Goal: Information Seeking & Learning: Learn about a topic

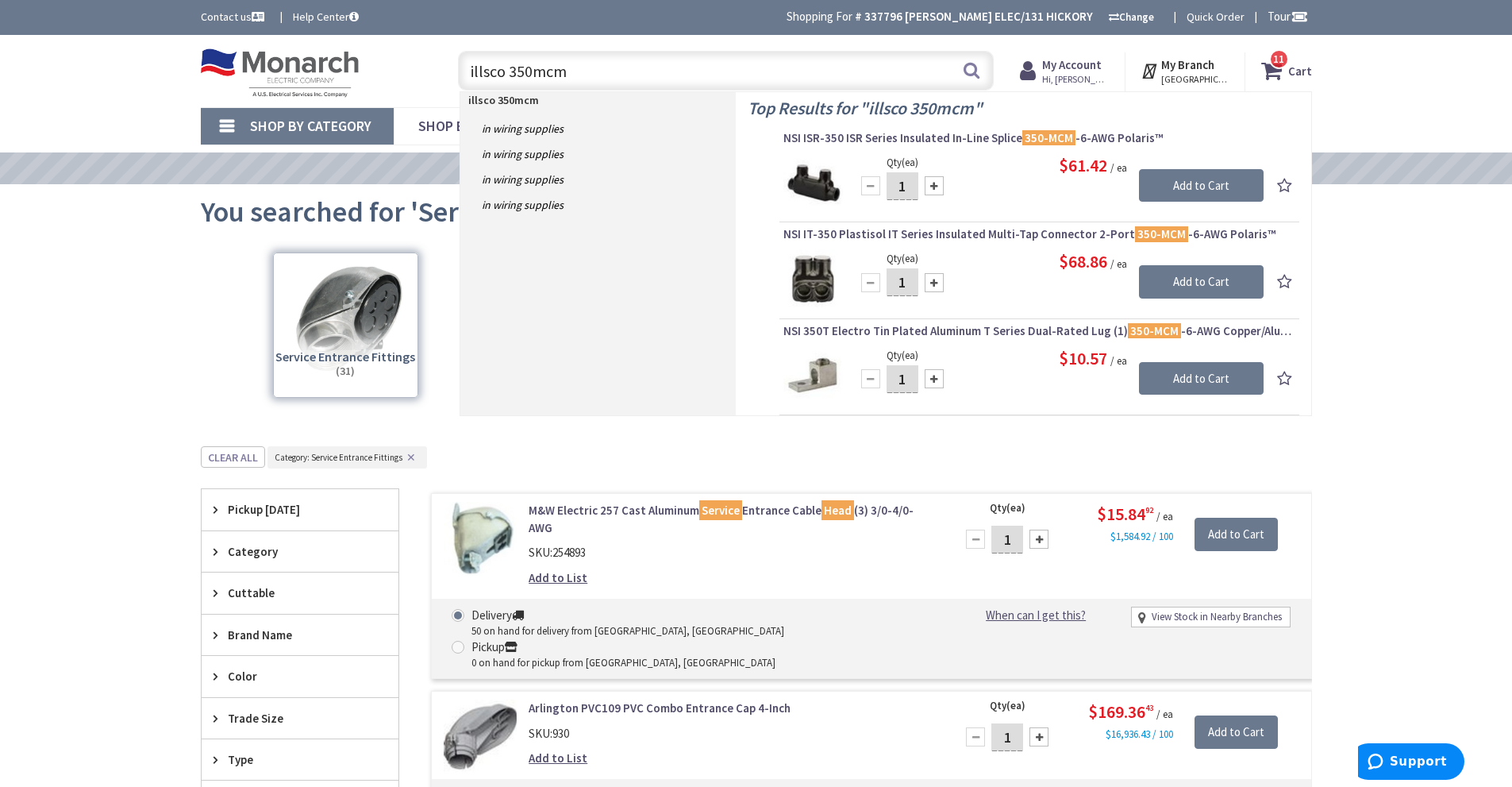
click at [407, 87] on div "Toggle Nav illsco 350mcm illsco 350mcm Search 11 11 11 items Cart My Cart 11" at bounding box center [756, 72] width 1135 height 54
type input "57032"
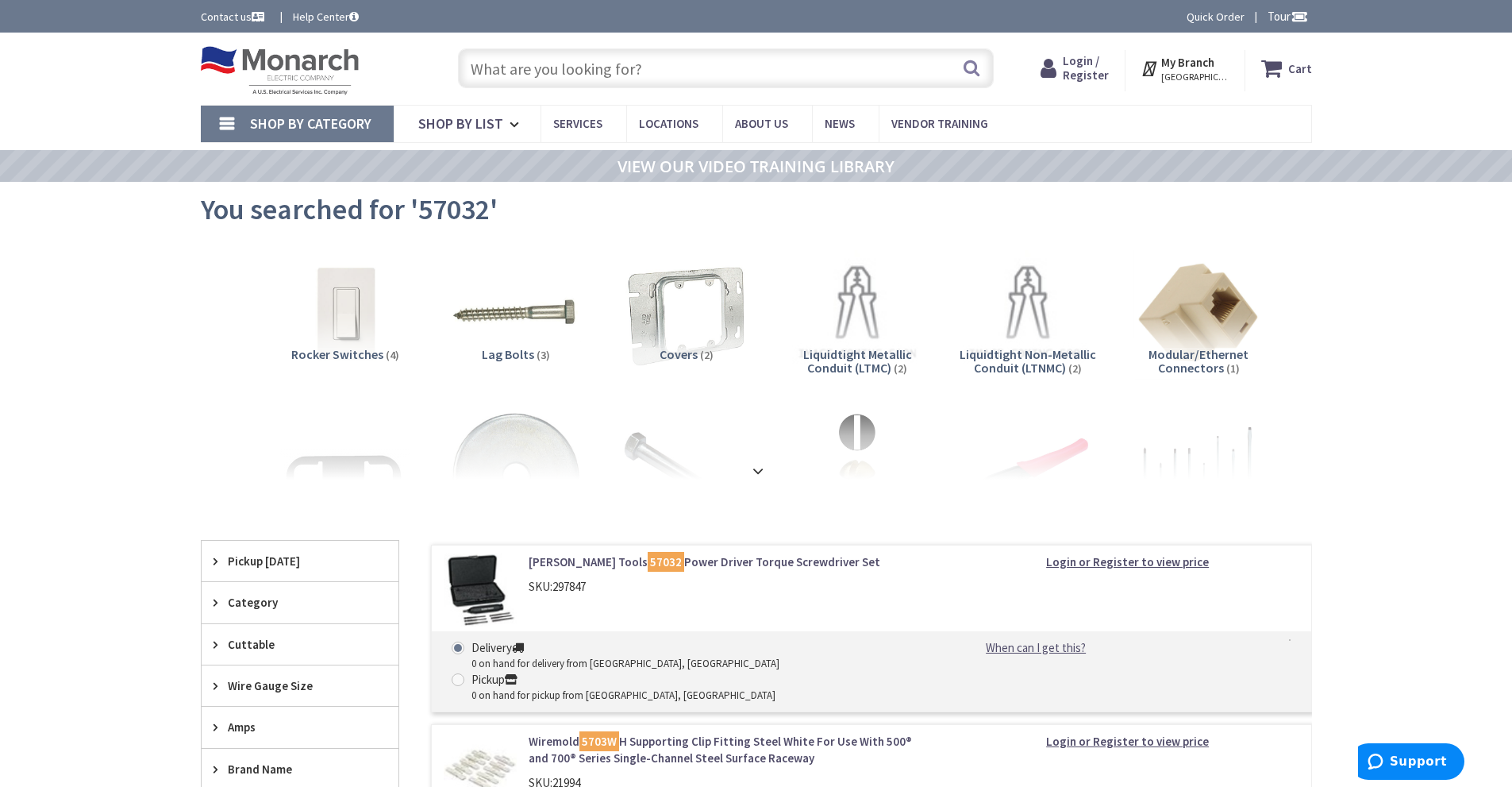
click at [1083, 74] on span "Login / Register" at bounding box center [1086, 69] width 46 height 30
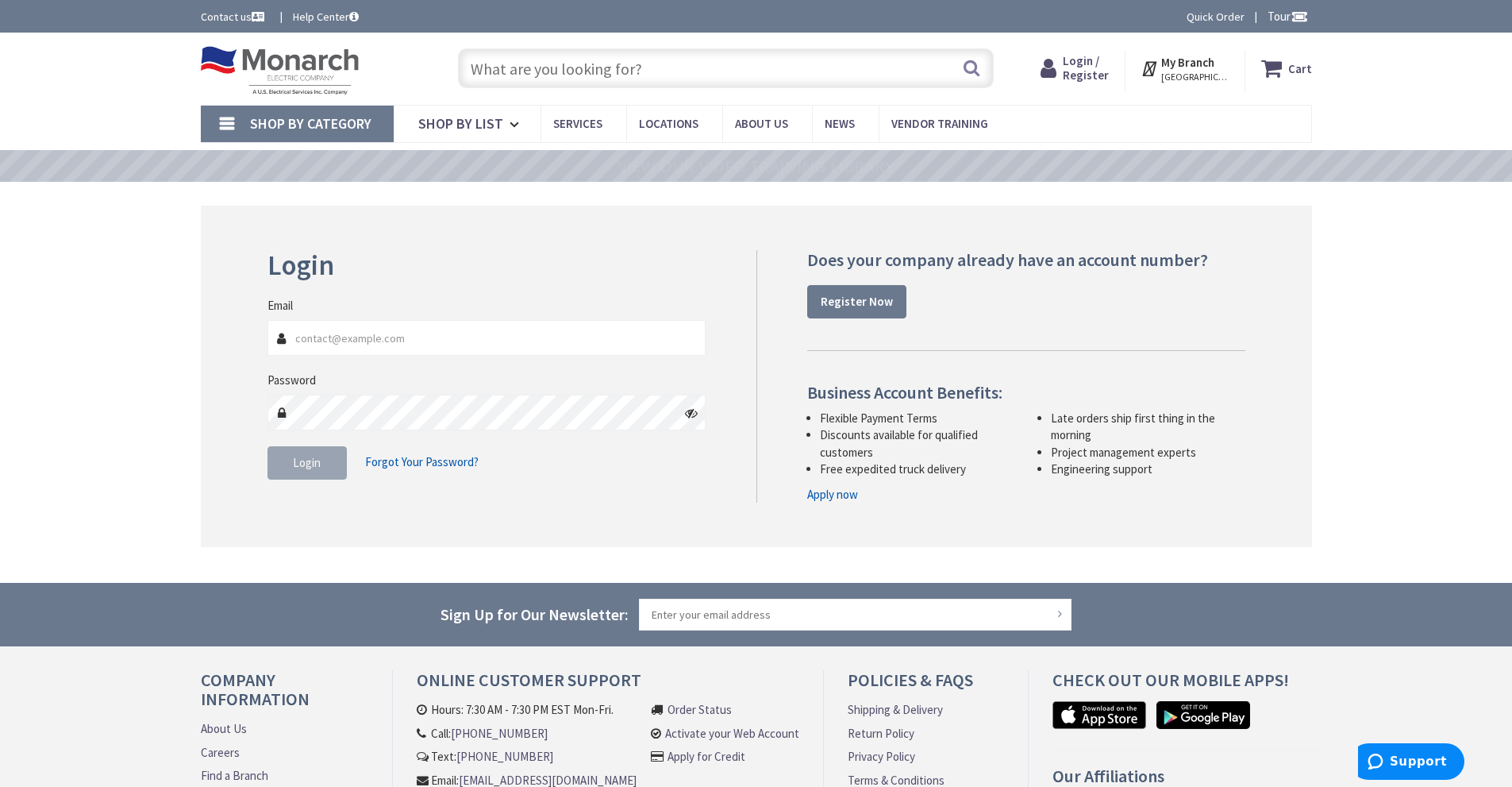
type input "[EMAIL_ADDRESS][DOMAIN_NAME]"
click at [267, 480] on fieldset "Email kenmelectric@gmail.com Password Login Forgot Your Password?" at bounding box center [487, 396] width 439 height 199
click at [287, 463] on button "Login" at bounding box center [307, 463] width 79 height 34
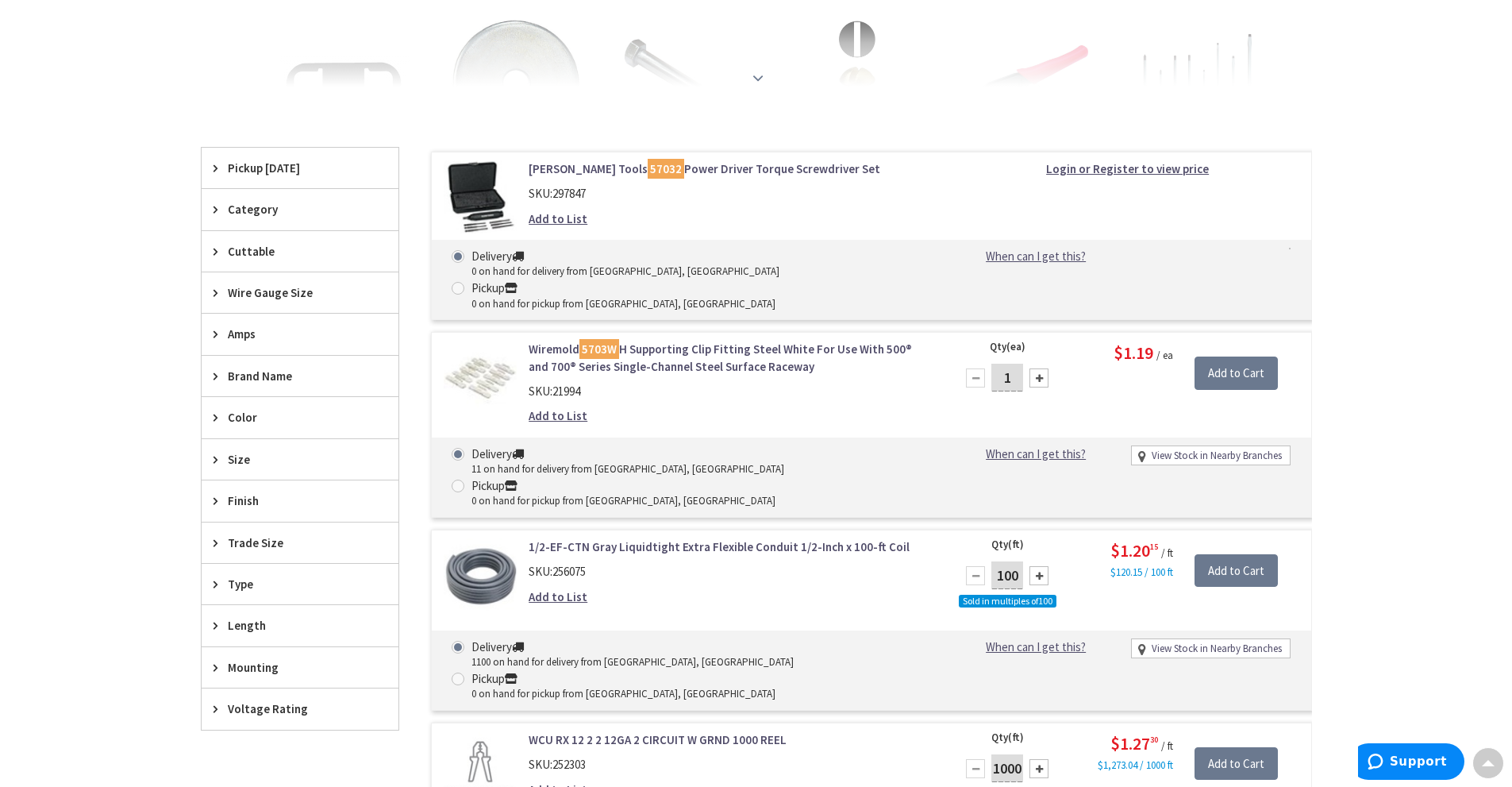
scroll to position [397, 0]
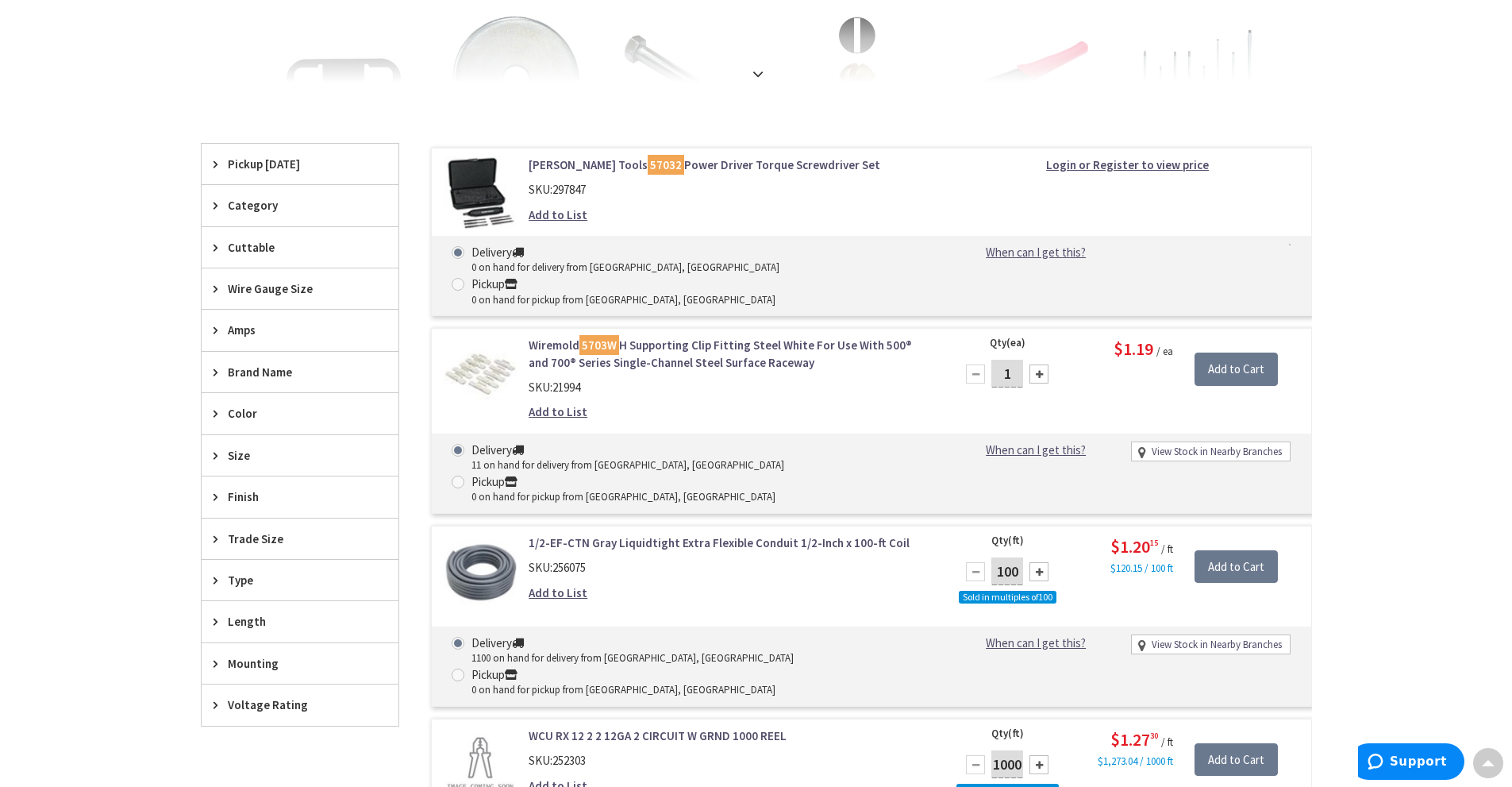
click at [648, 164] on mark "57032" at bounding box center [666, 165] width 37 height 20
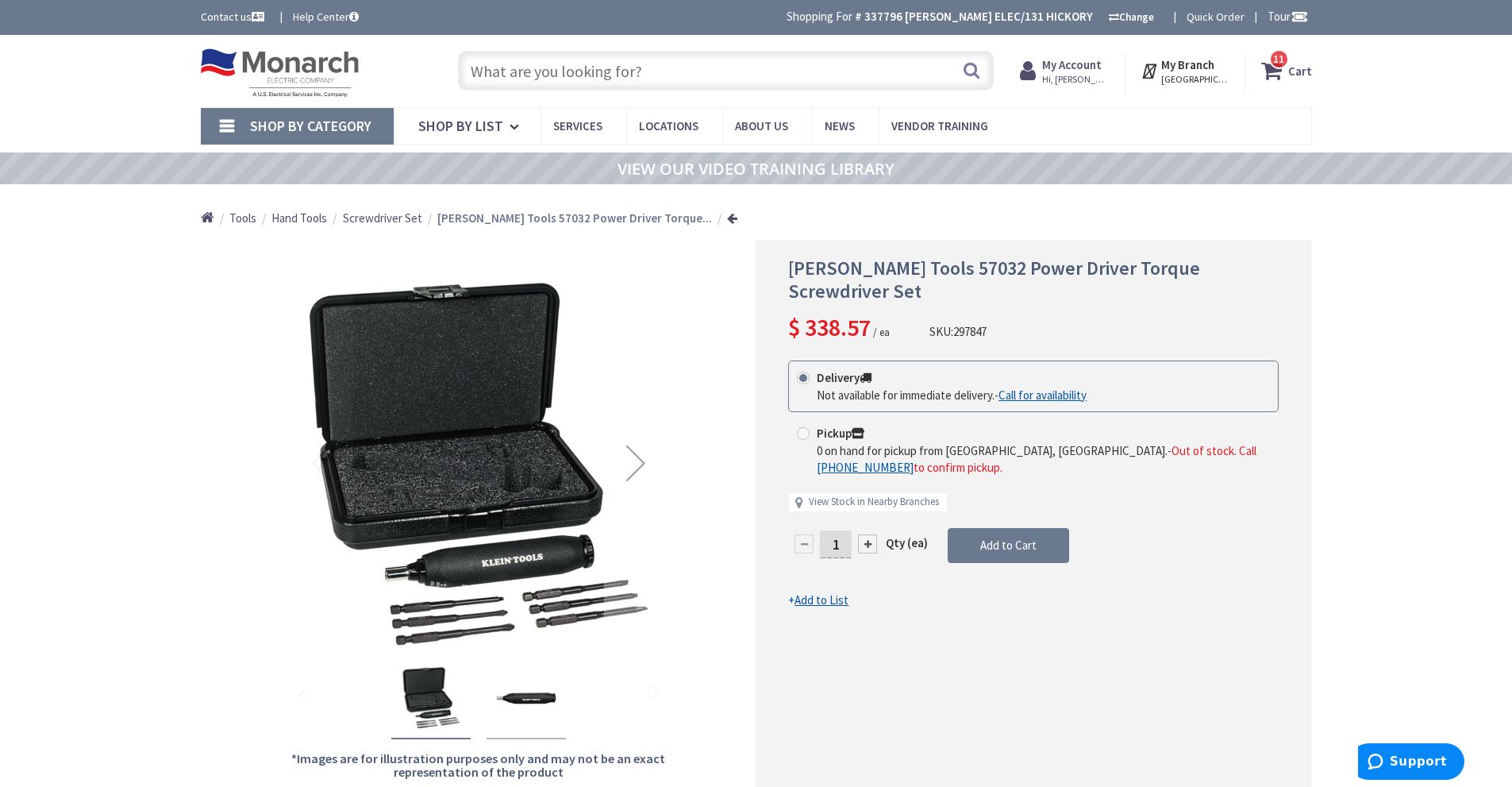
click at [568, 82] on input "text" at bounding box center [725, 71] width 535 height 40
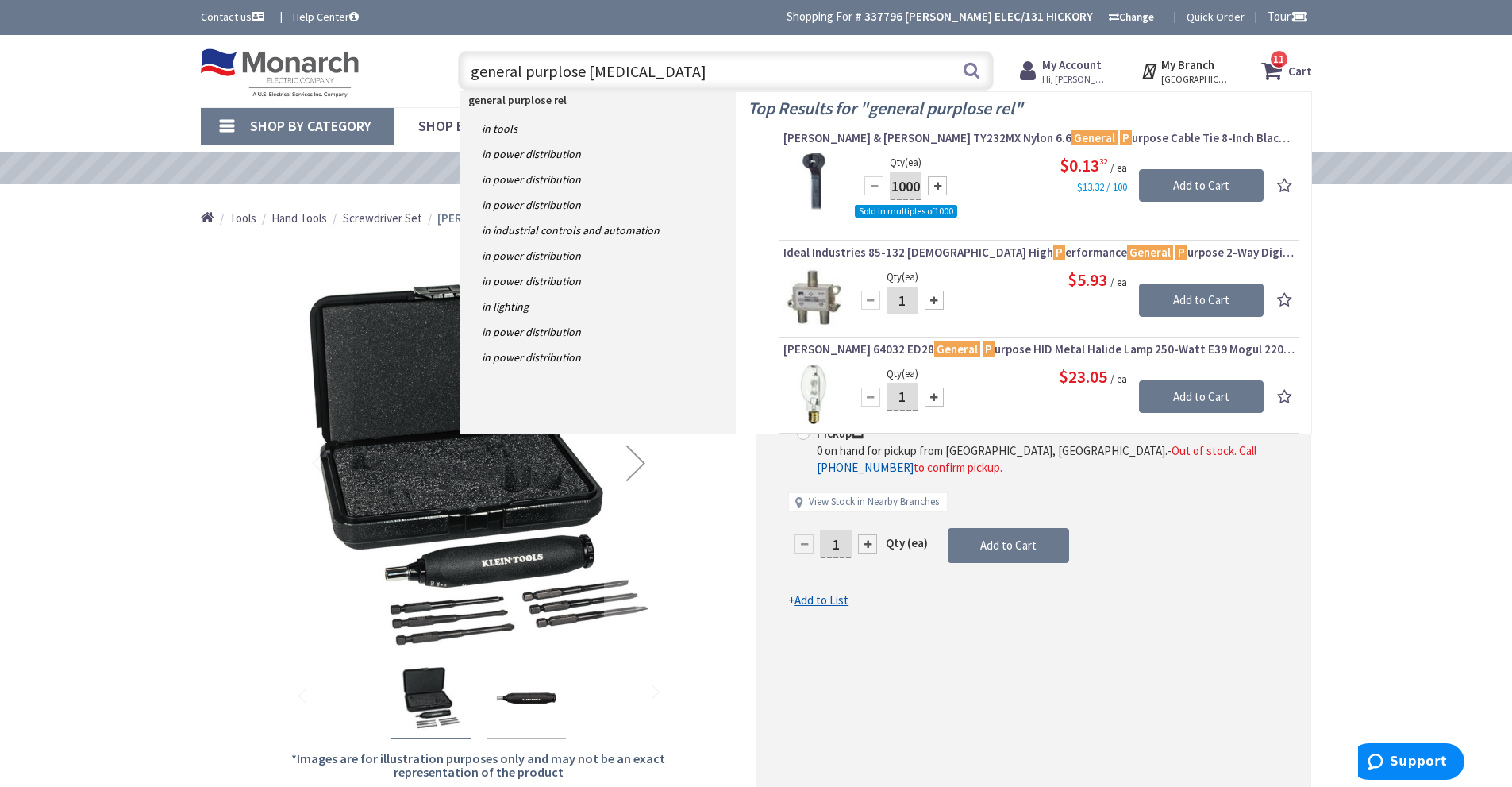
type input "general purplose relay"
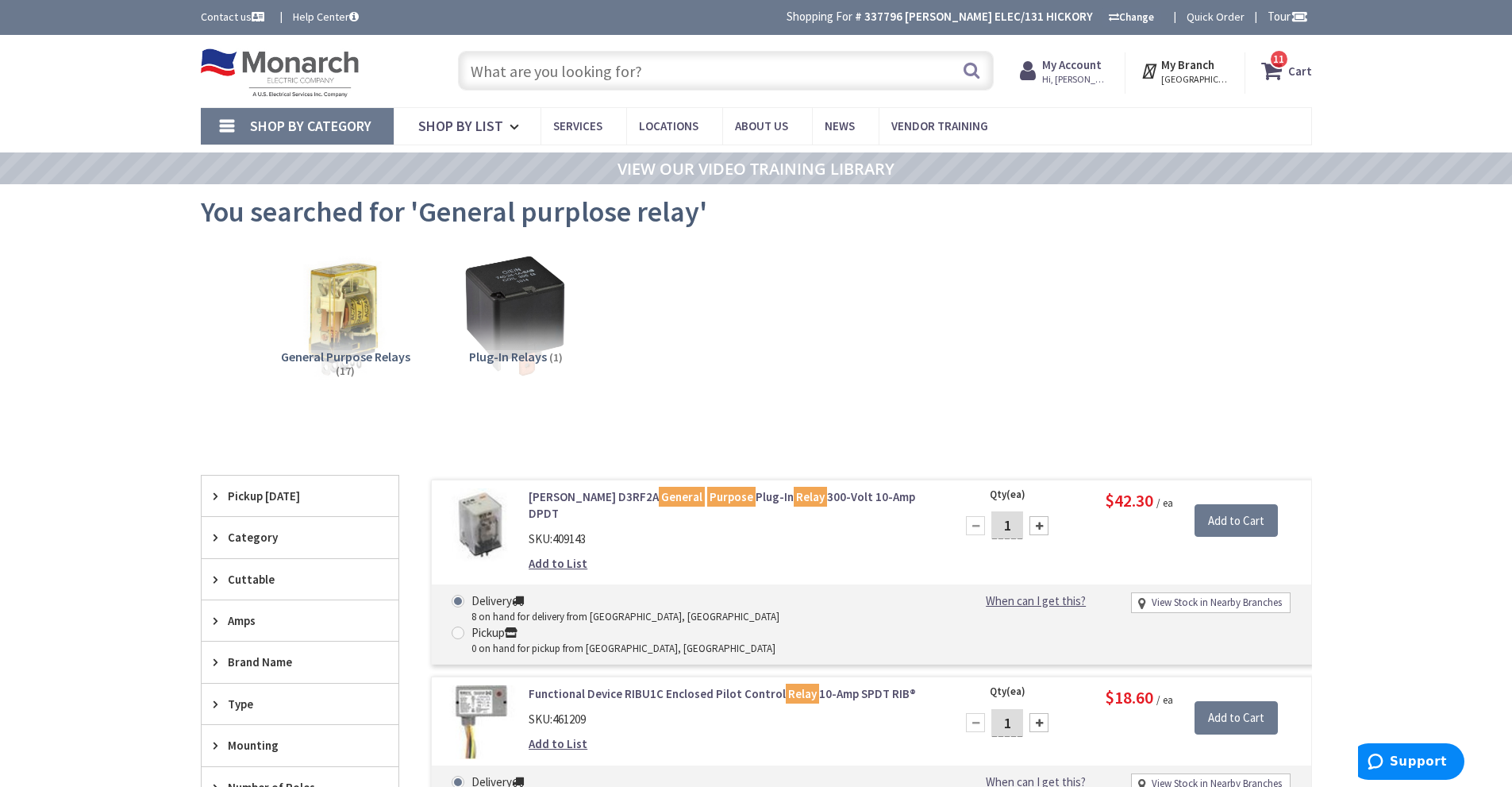
click at [659, 497] on mark "General" at bounding box center [681, 497] width 46 height 20
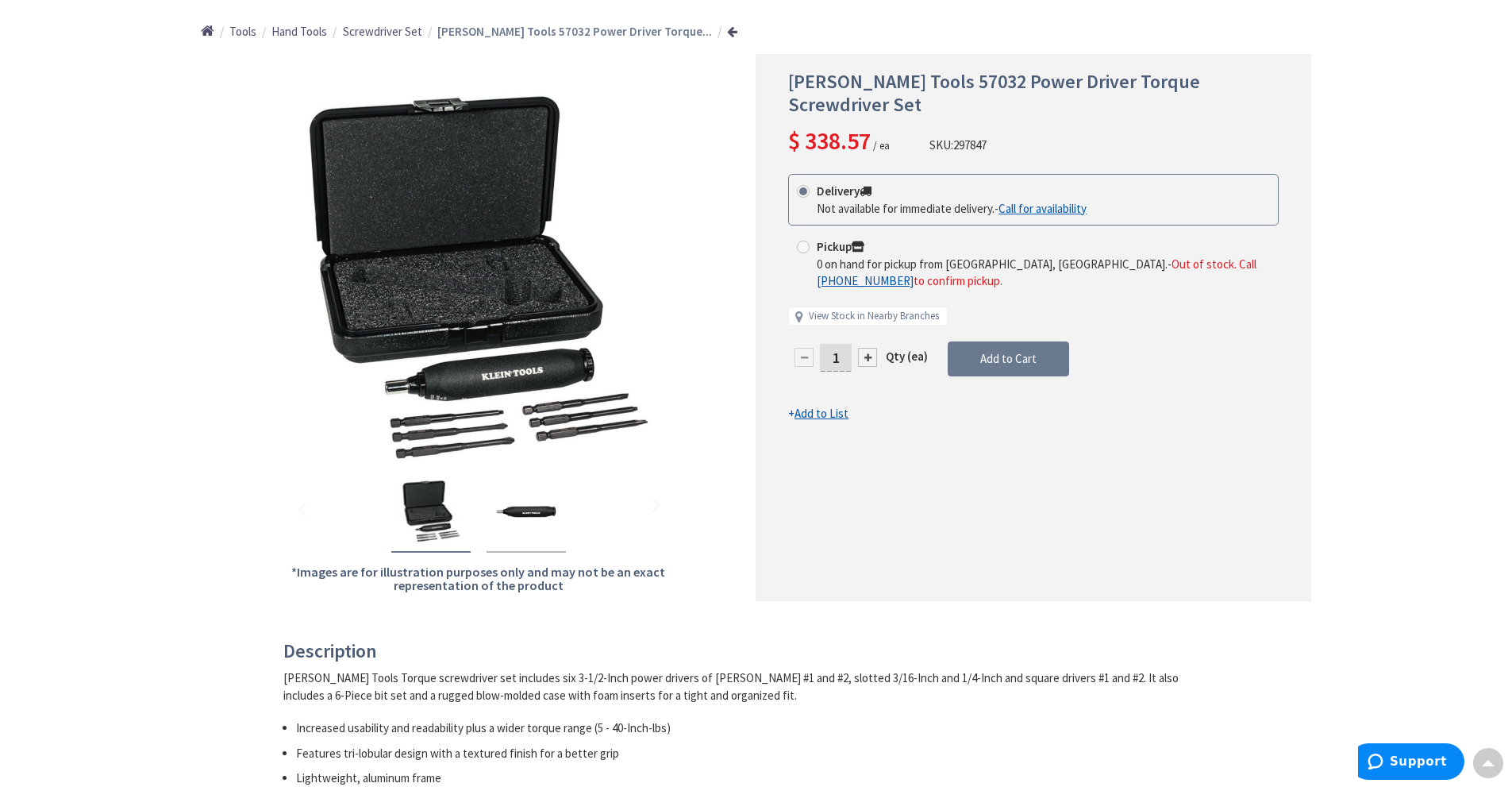
scroll to position [187, 0]
click at [147, 380] on div "[PERSON_NAME] Tools 57032 Power Driver Torque Screwdriver Set Call for availabi…" at bounding box center [756, 790] width 1512 height 1884
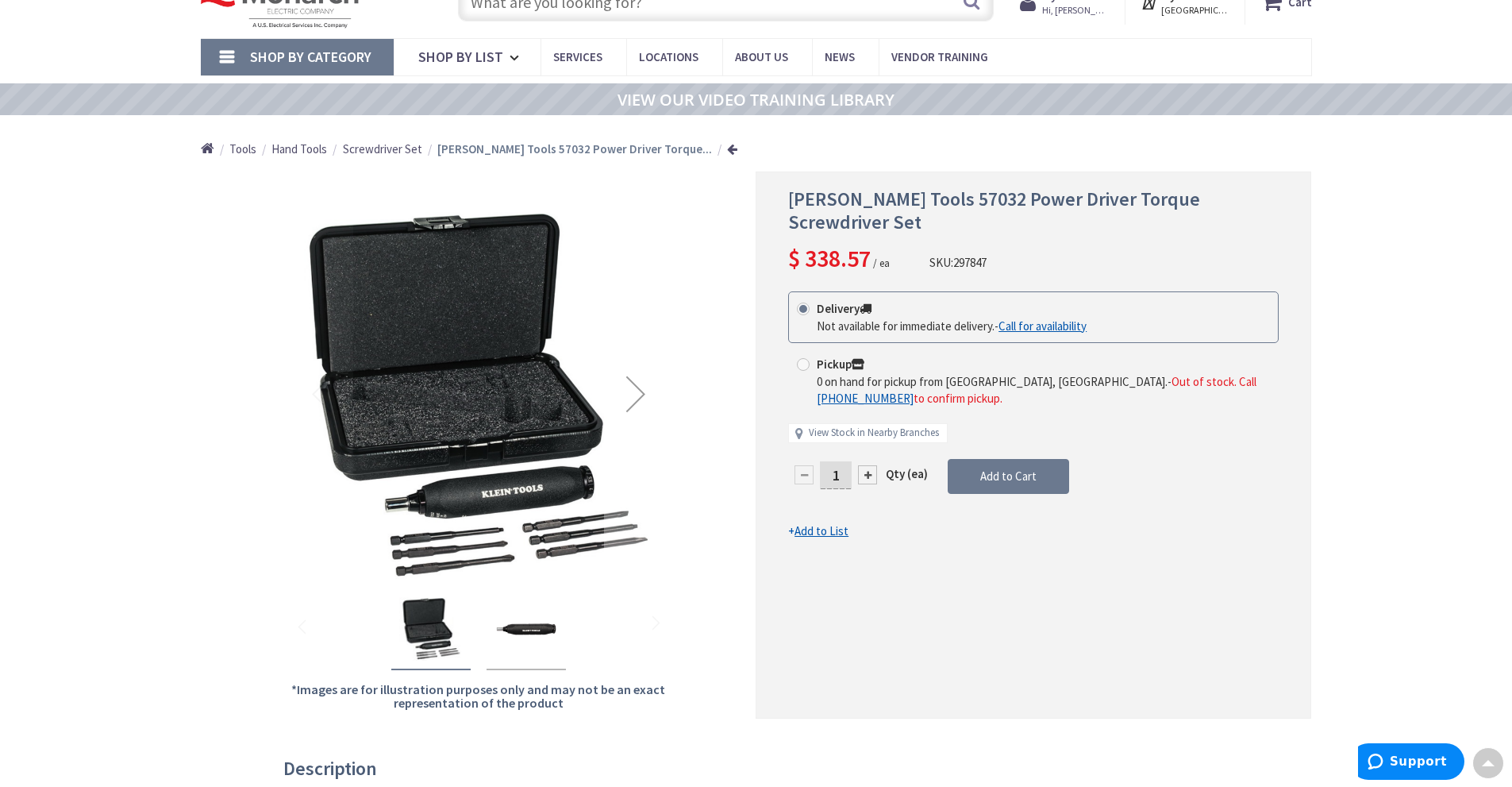
scroll to position [0, 0]
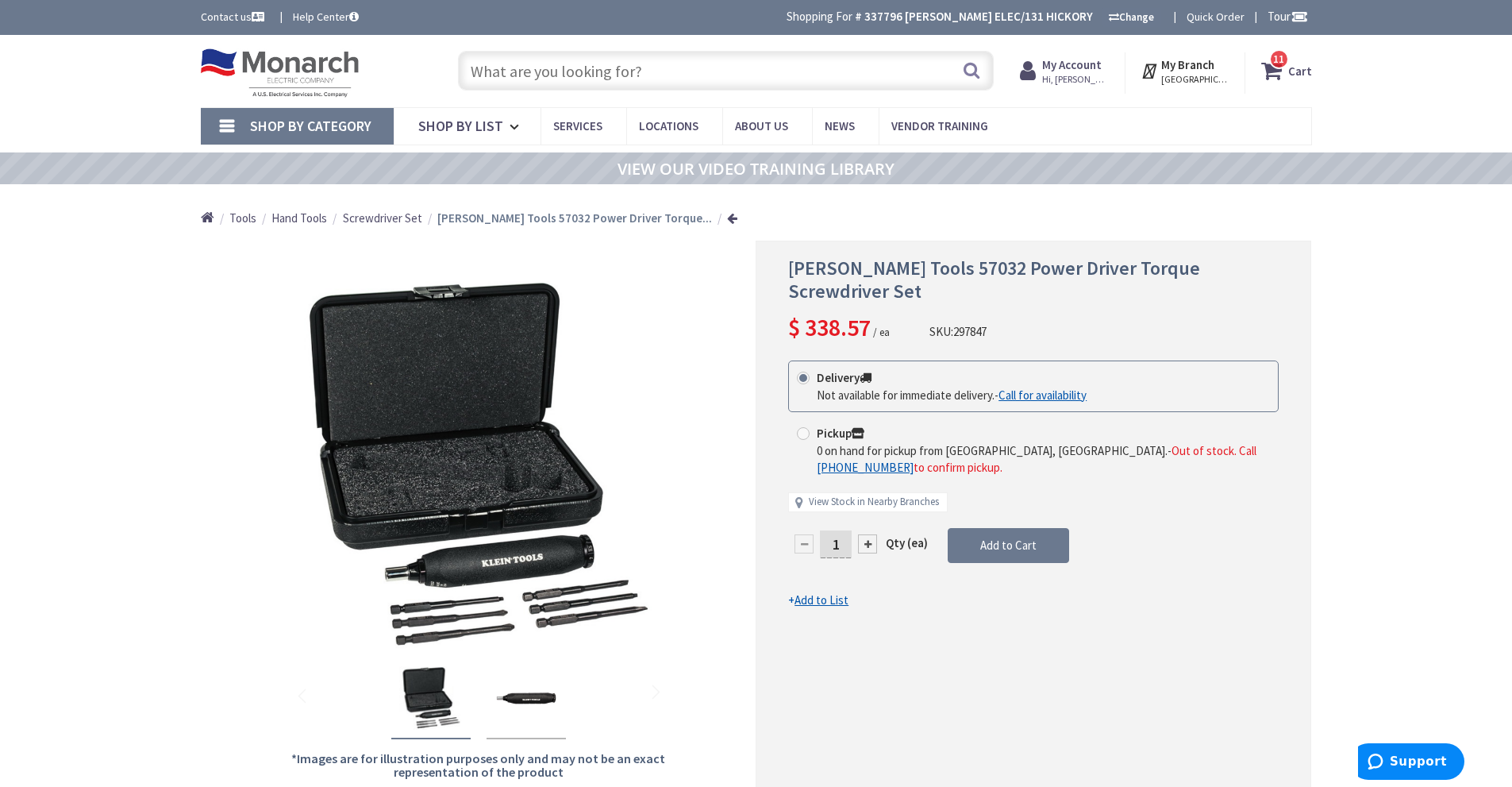
click at [599, 68] on input "text" at bounding box center [725, 71] width 535 height 40
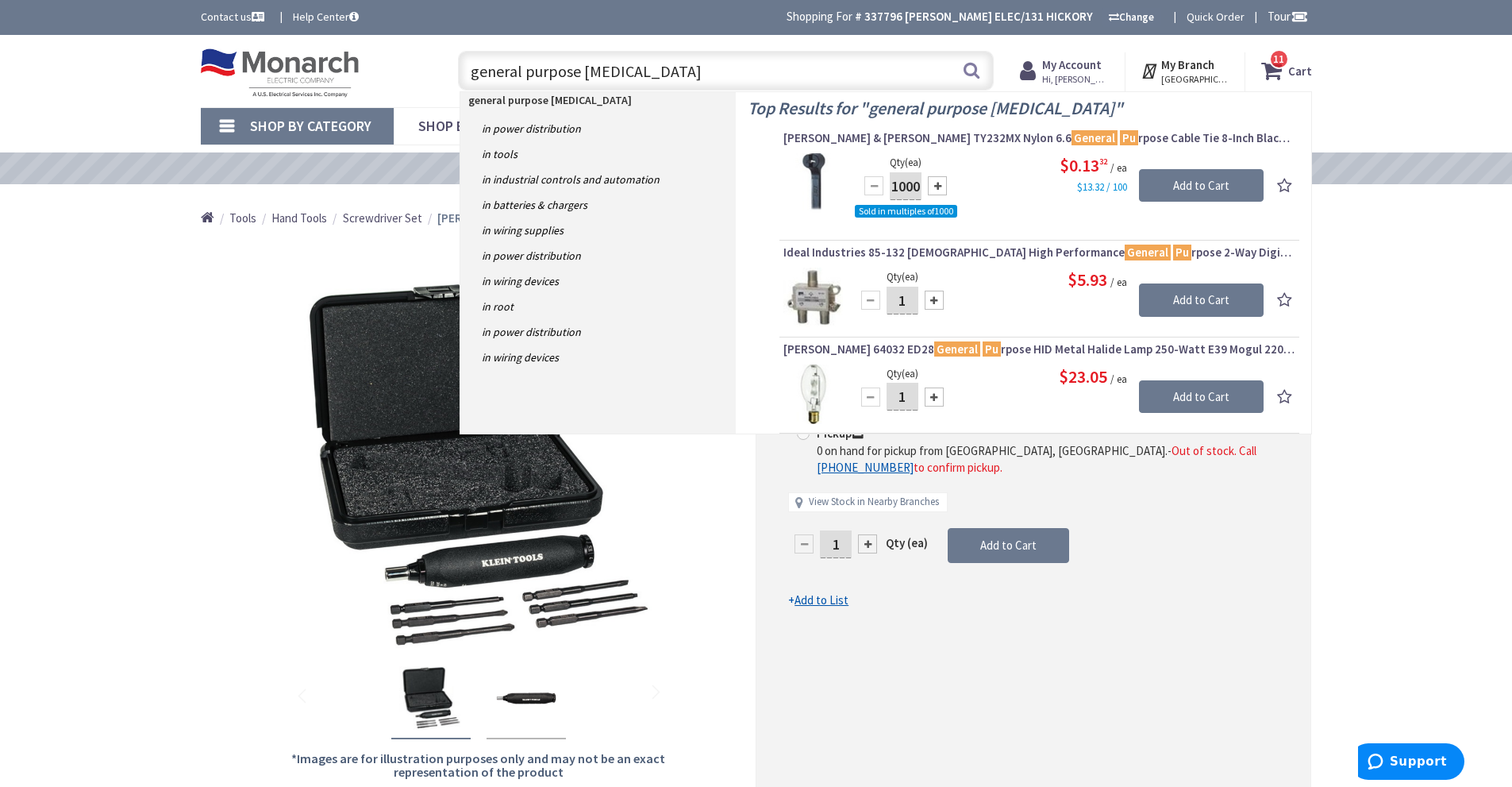
type input "general purpose relay"
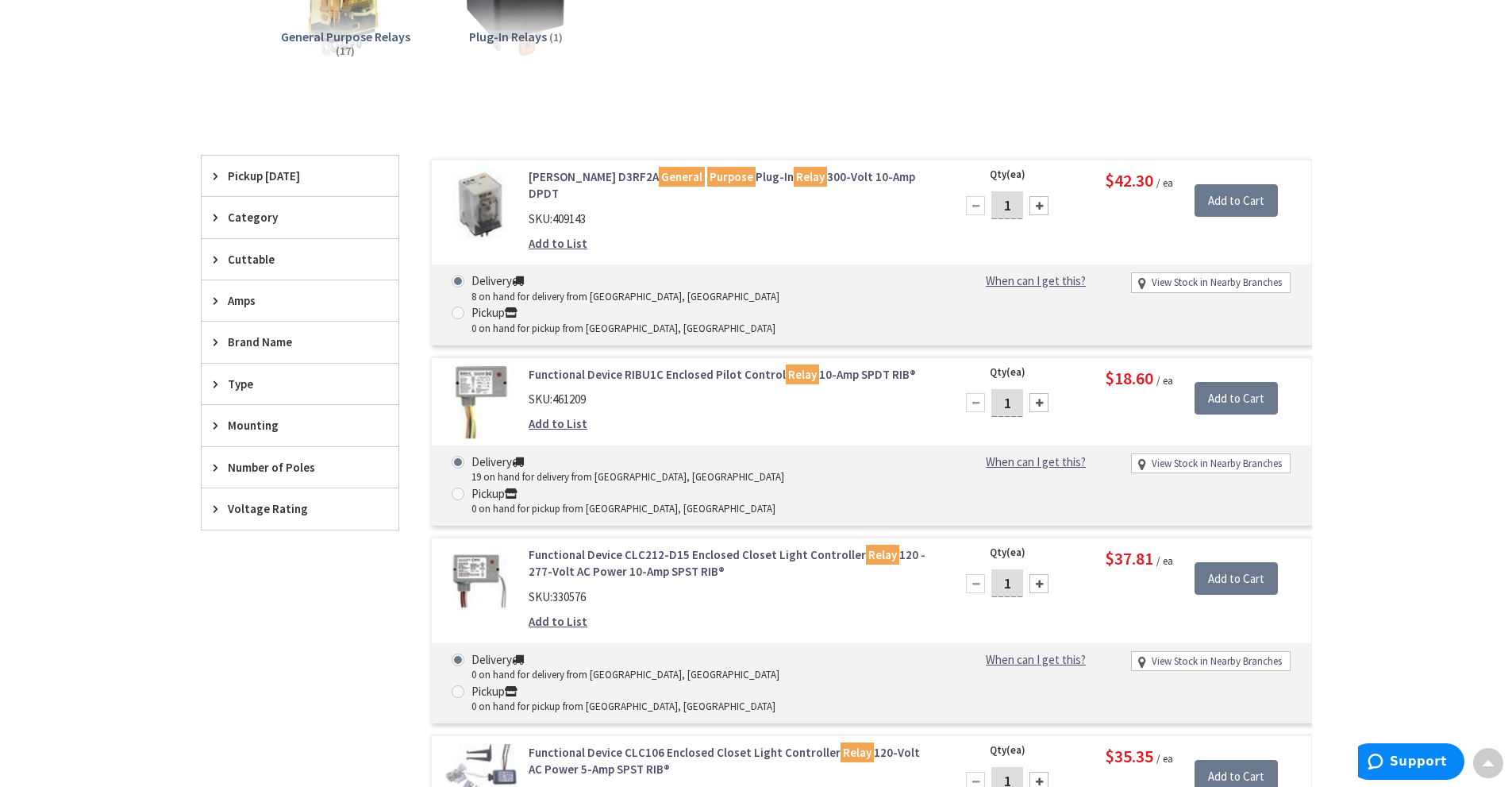
click at [548, 176] on link "Eaton D3RF2A General Purpose Plug-In Relay 300-Volt 10-Amp DPDT" at bounding box center [730, 185] width 404 height 34
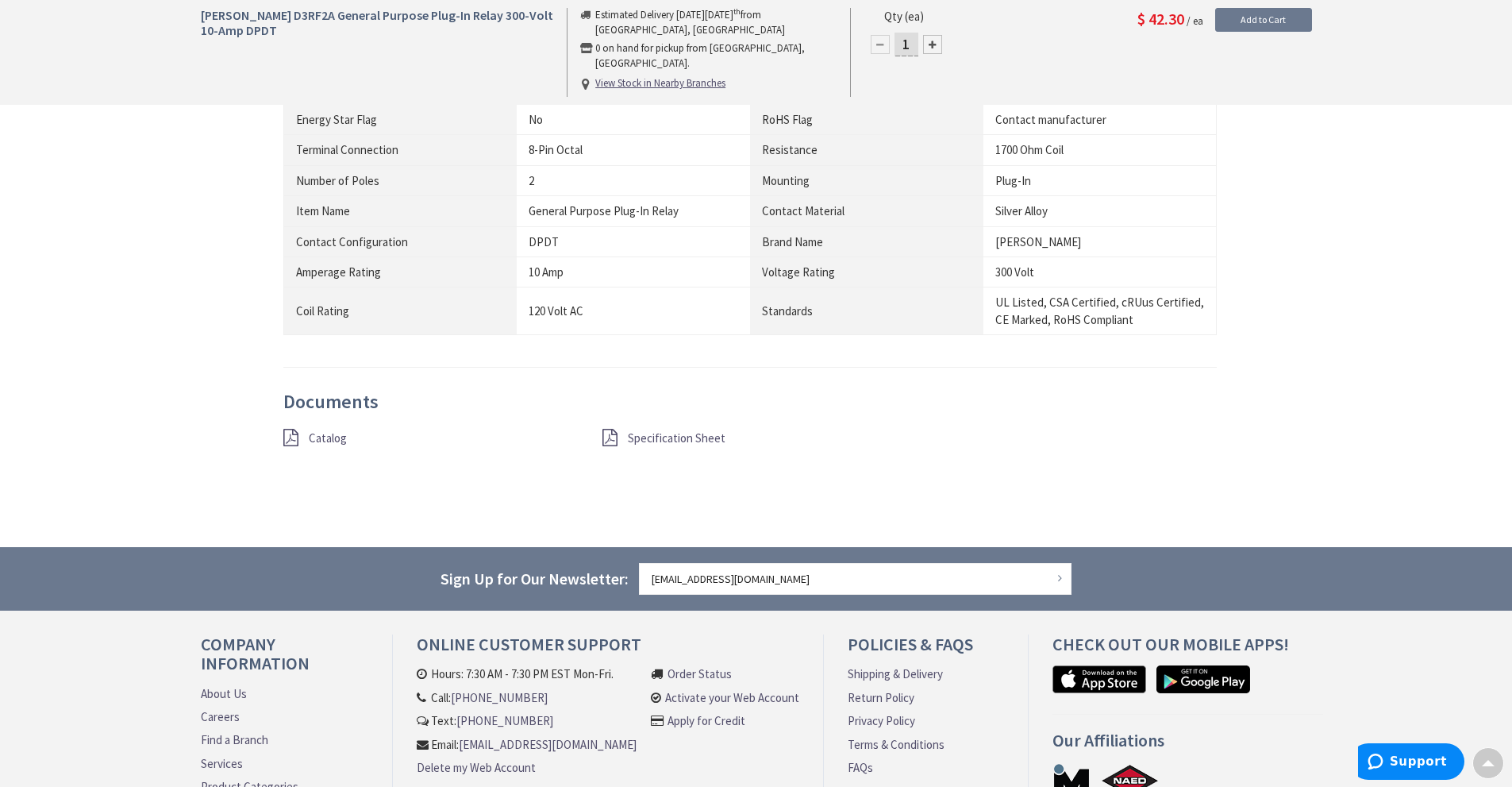
scroll to position [1187, 0]
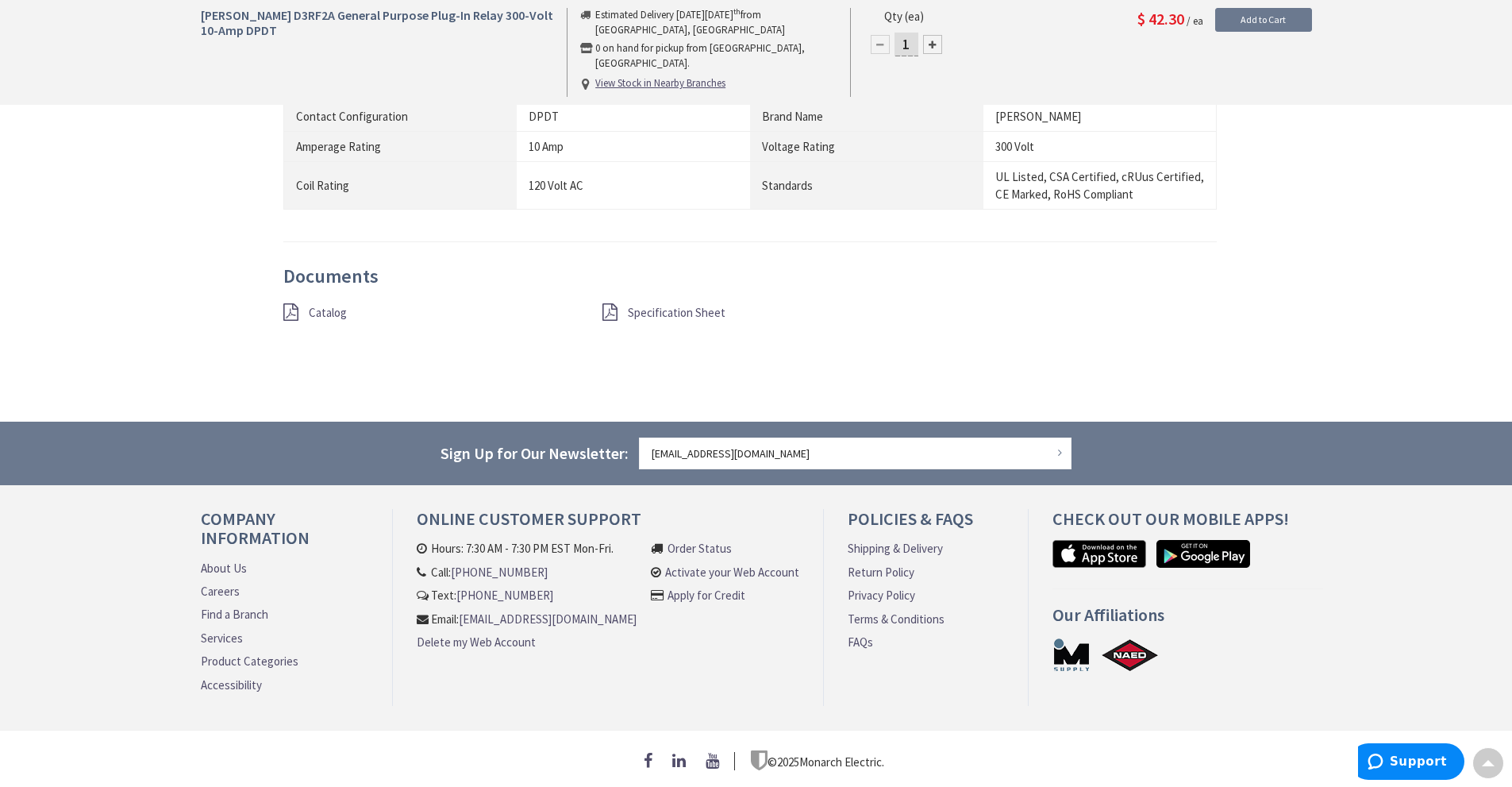
click at [676, 305] on span "Specification Sheet" at bounding box center [677, 312] width 97 height 15
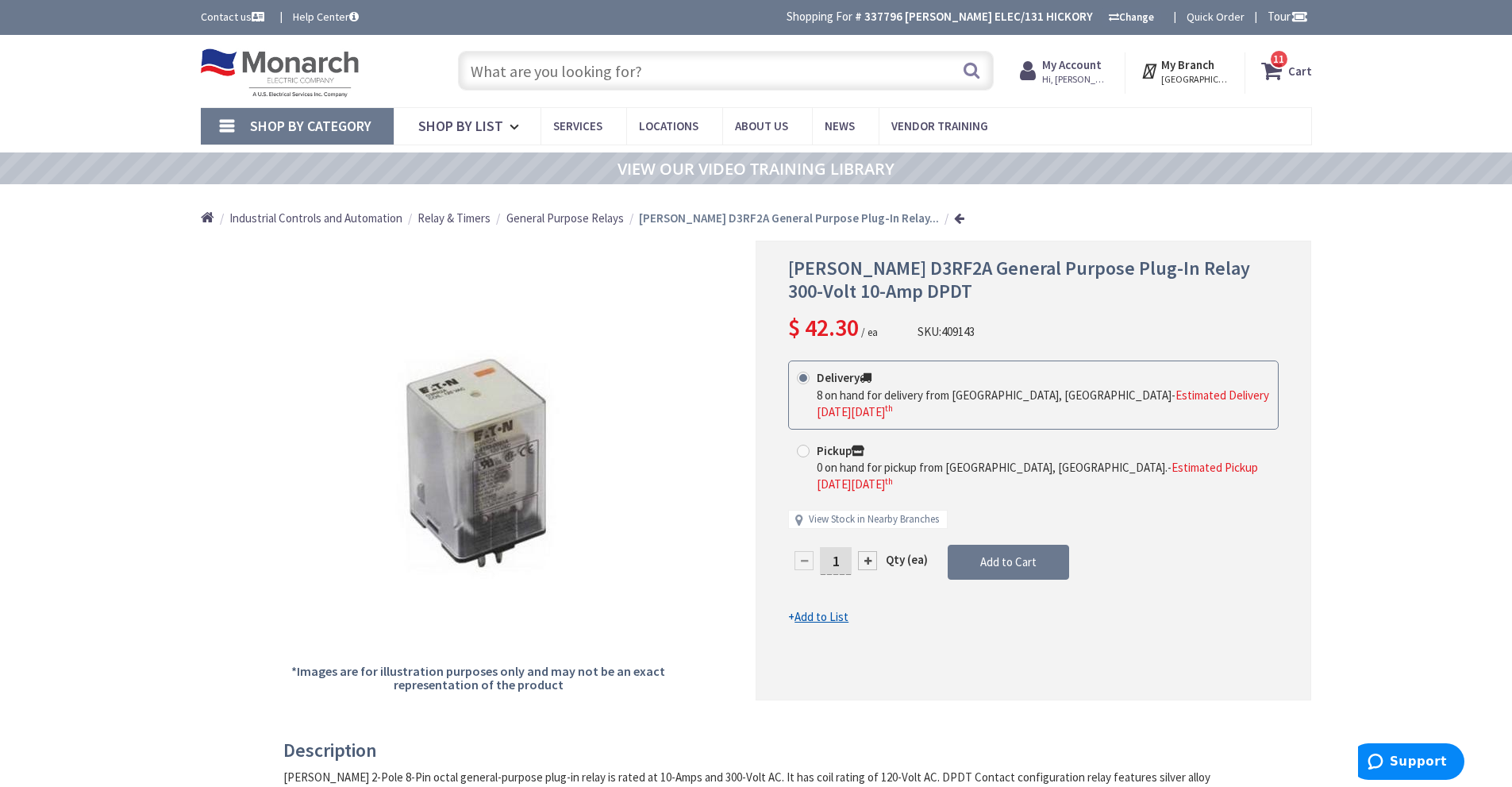
click at [670, 83] on input "text" at bounding box center [725, 71] width 535 height 40
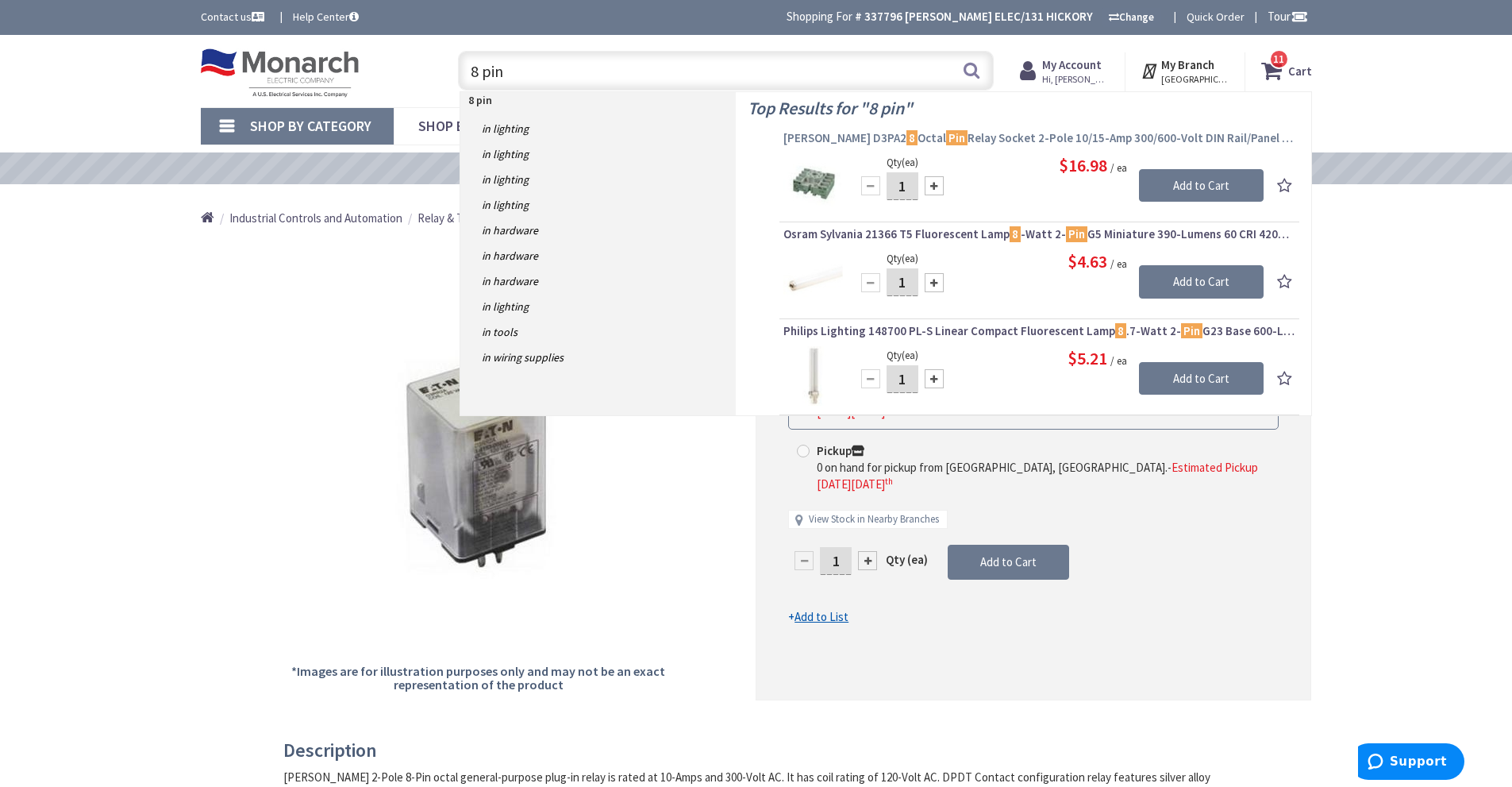
type input "8 pin"
click at [982, 140] on span "Eaton D3PA2 8 Octal Pin Relay Socket 2-Pole 10/15-Amp 300/600-Volt DIN Rail/Pan…" at bounding box center [1039, 138] width 512 height 16
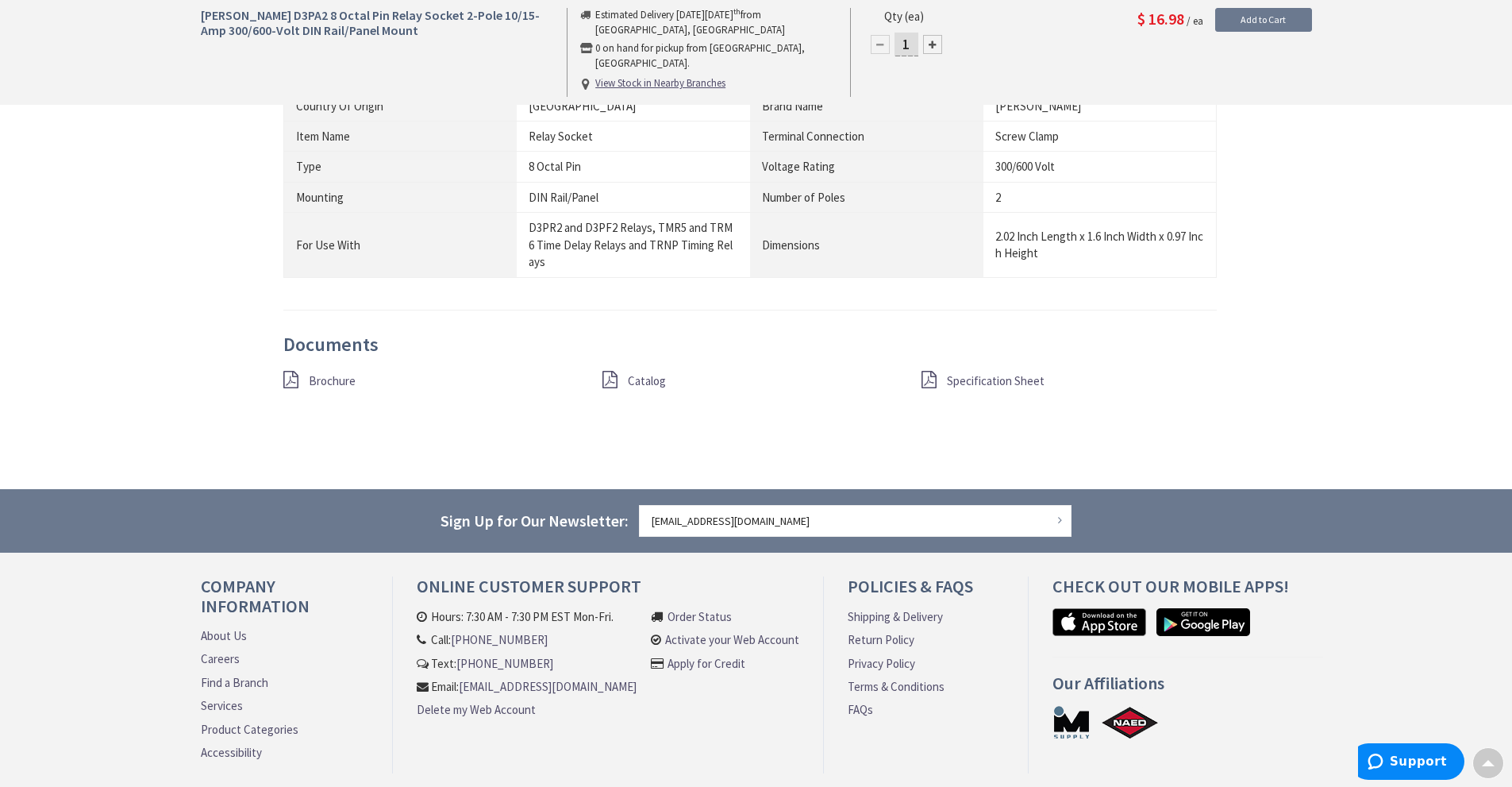
scroll to position [1032, 0]
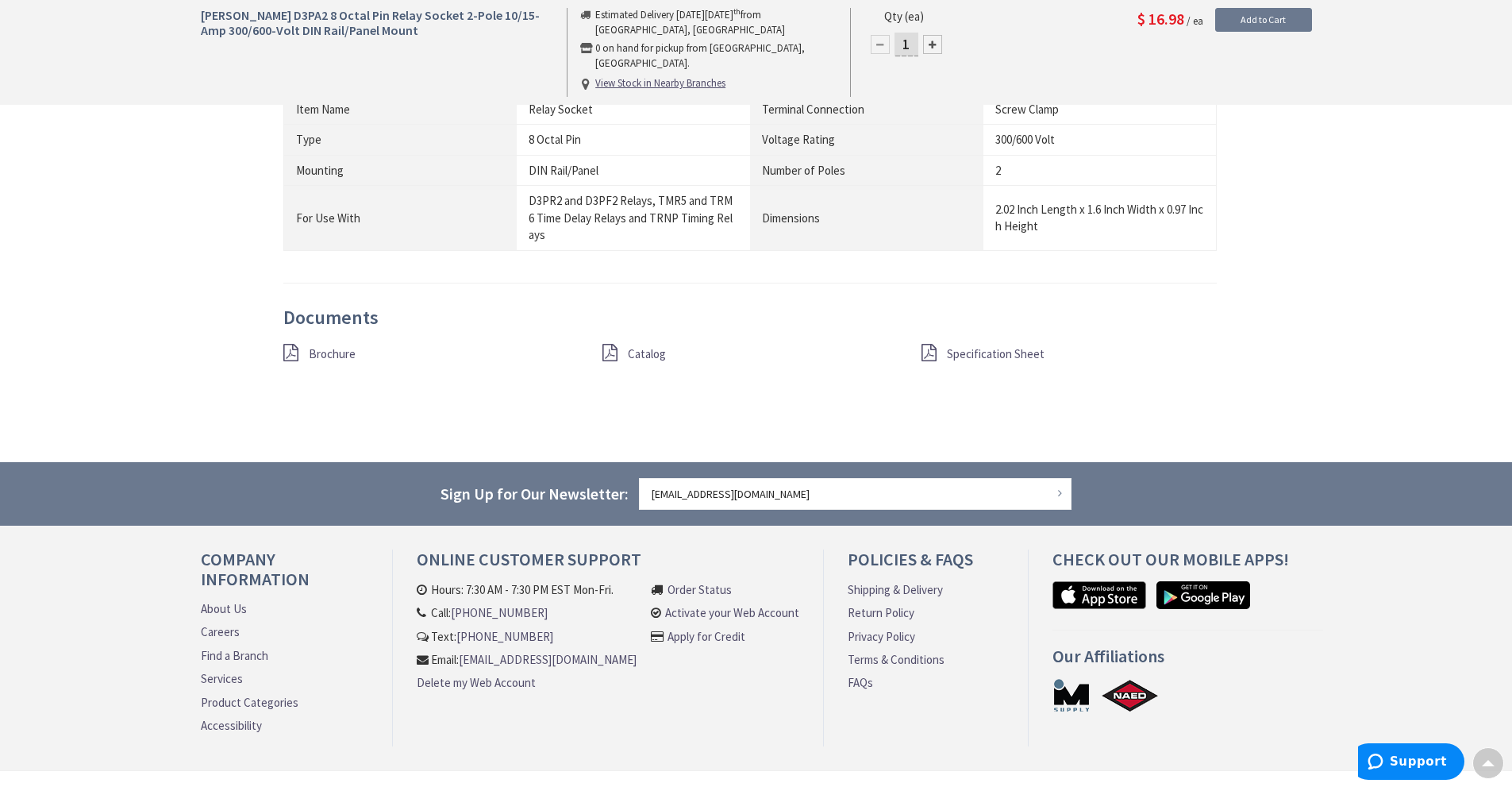
click at [1017, 358] on span "Specification Sheet" at bounding box center [995, 353] width 97 height 15
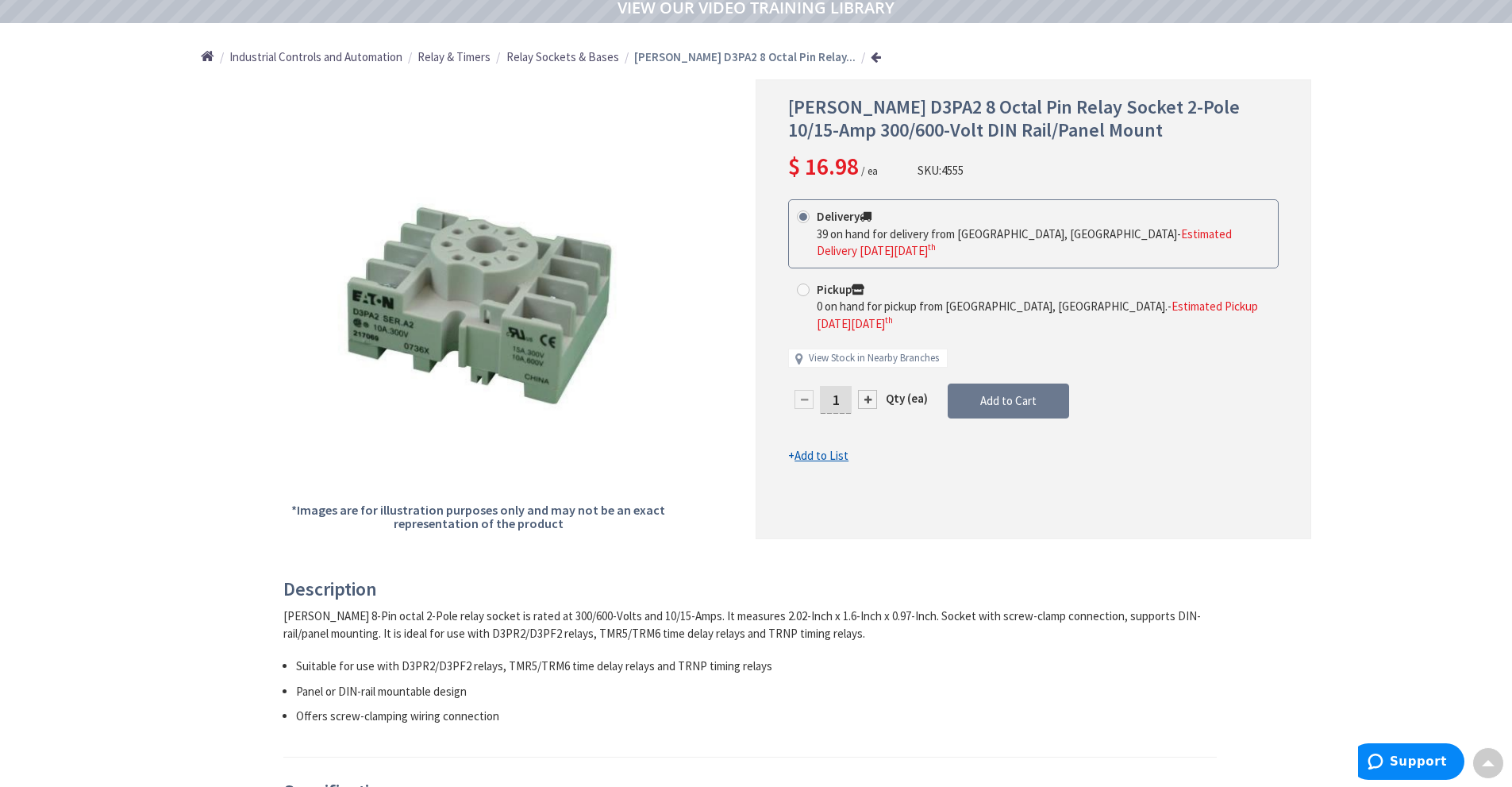
scroll to position [161, 0]
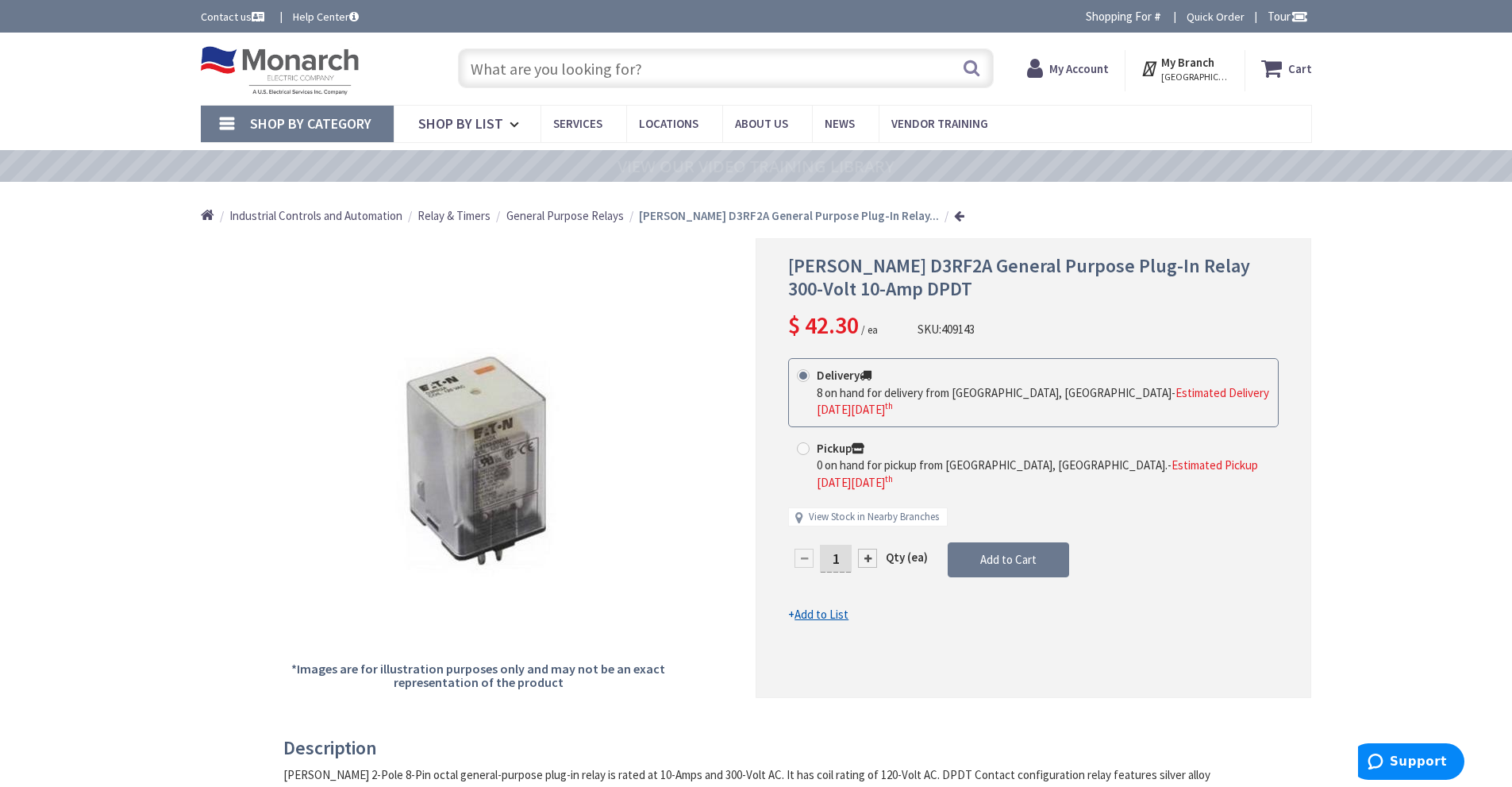
click at [603, 76] on input "text" at bounding box center [725, 69] width 535 height 40
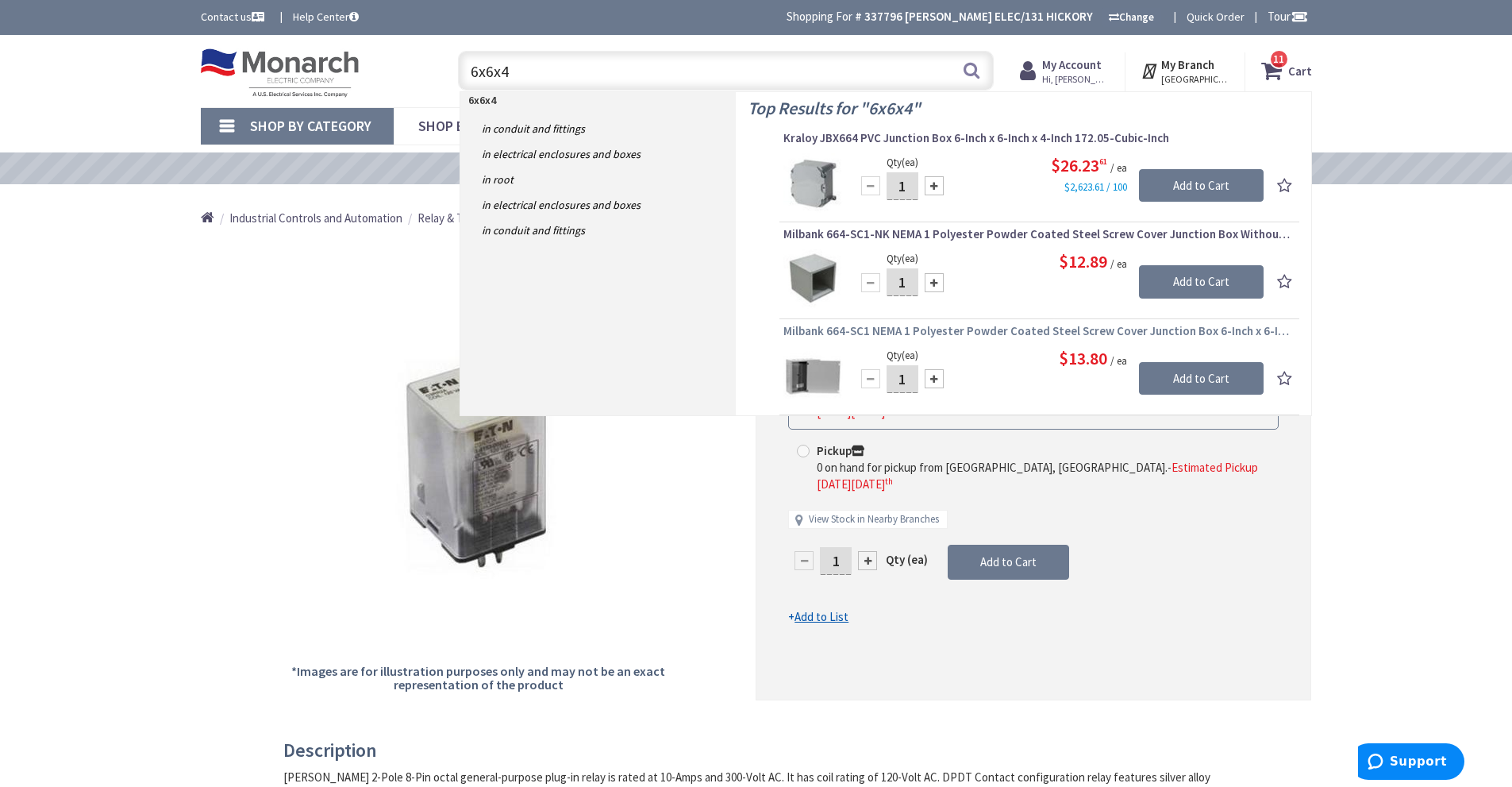
type input "6x6x4"
click at [1046, 331] on span "Milbank 664-SC1 NEMA 1 Polyester Powder Coated Steel Screw Cover Junction Box 6…" at bounding box center [1039, 331] width 512 height 16
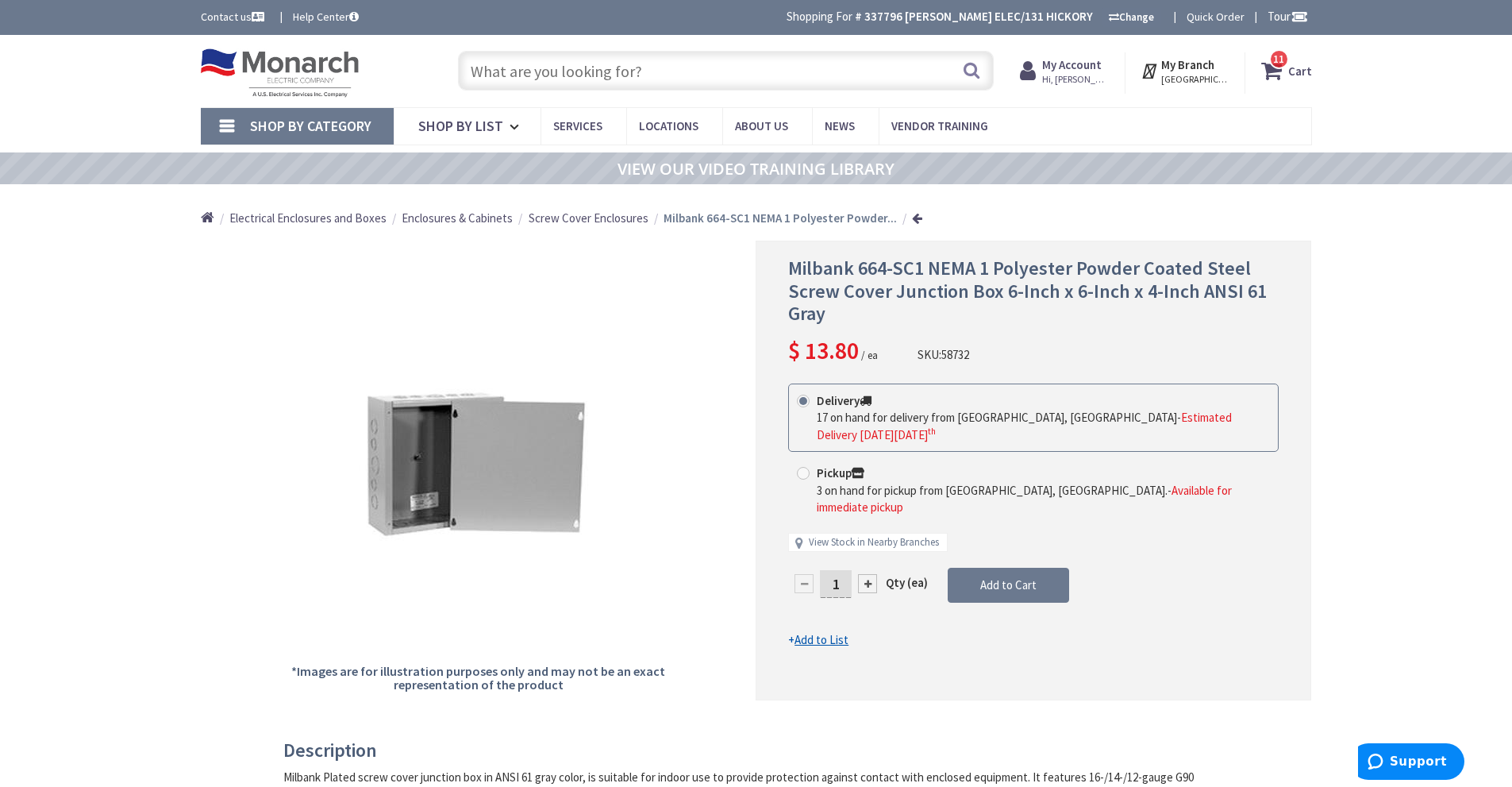
click at [572, 69] on input "text" at bounding box center [725, 71] width 535 height 40
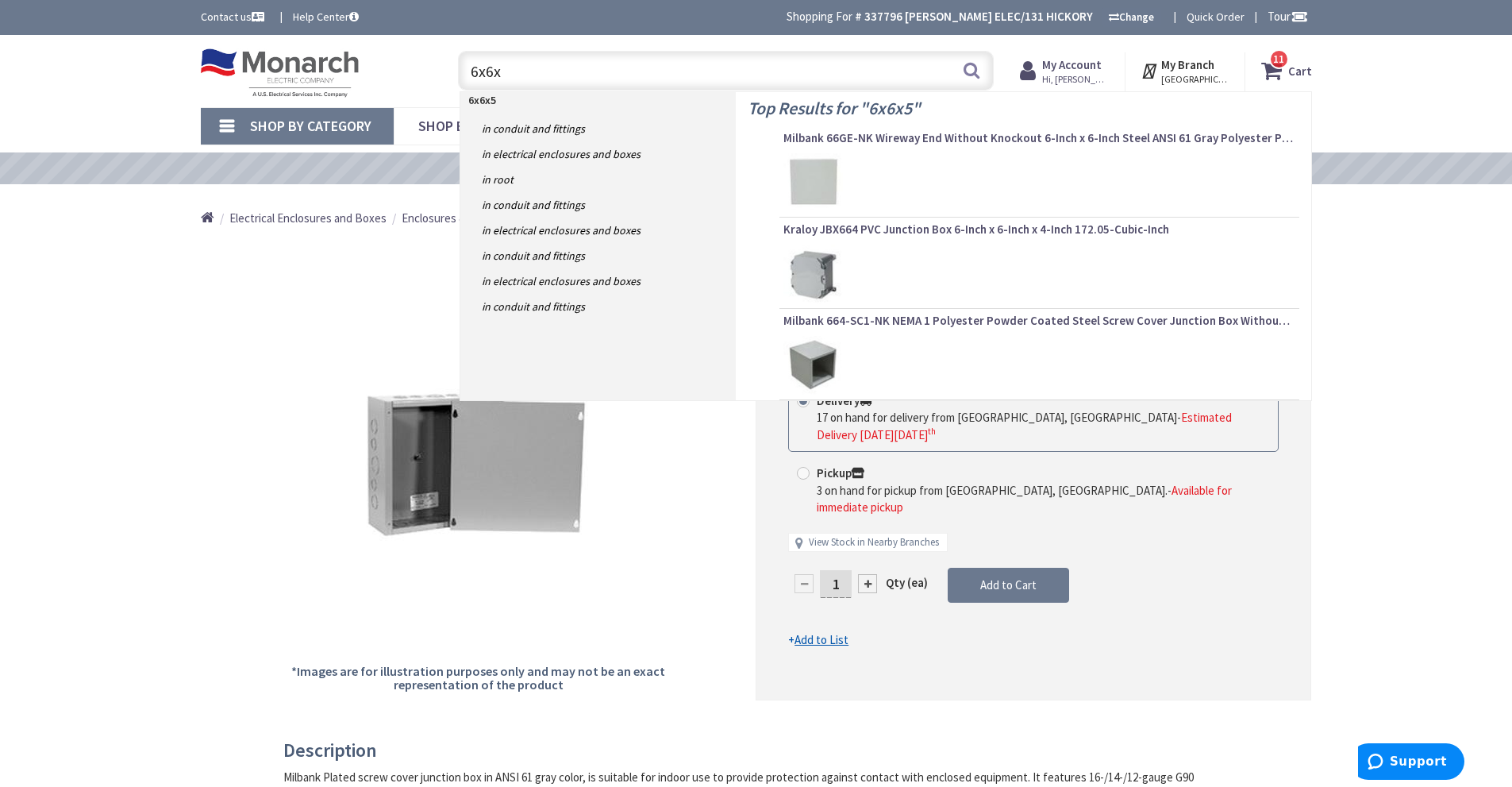
type input "6x6x6"
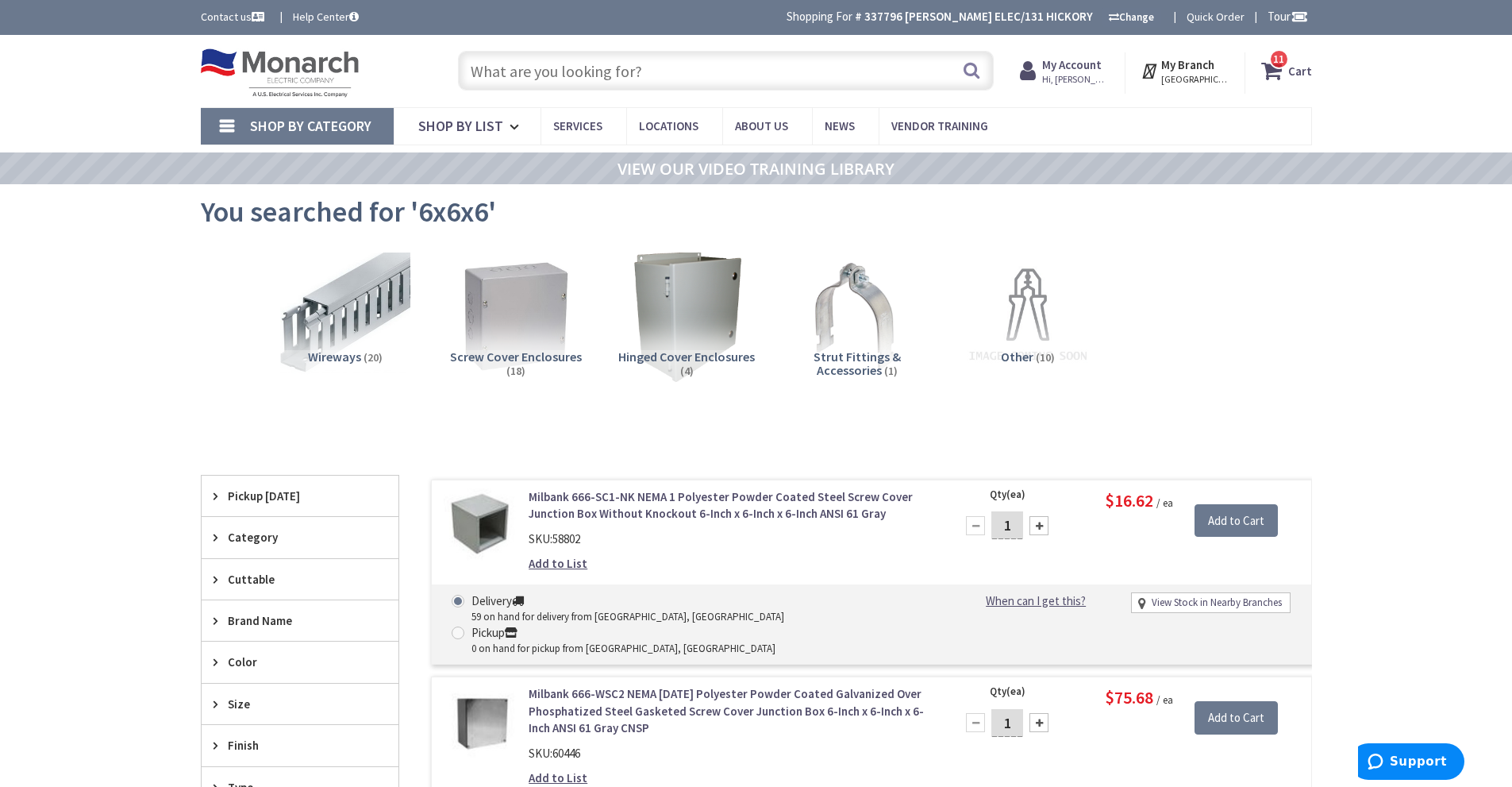
click at [523, 62] on input "text" at bounding box center [725, 71] width 535 height 40
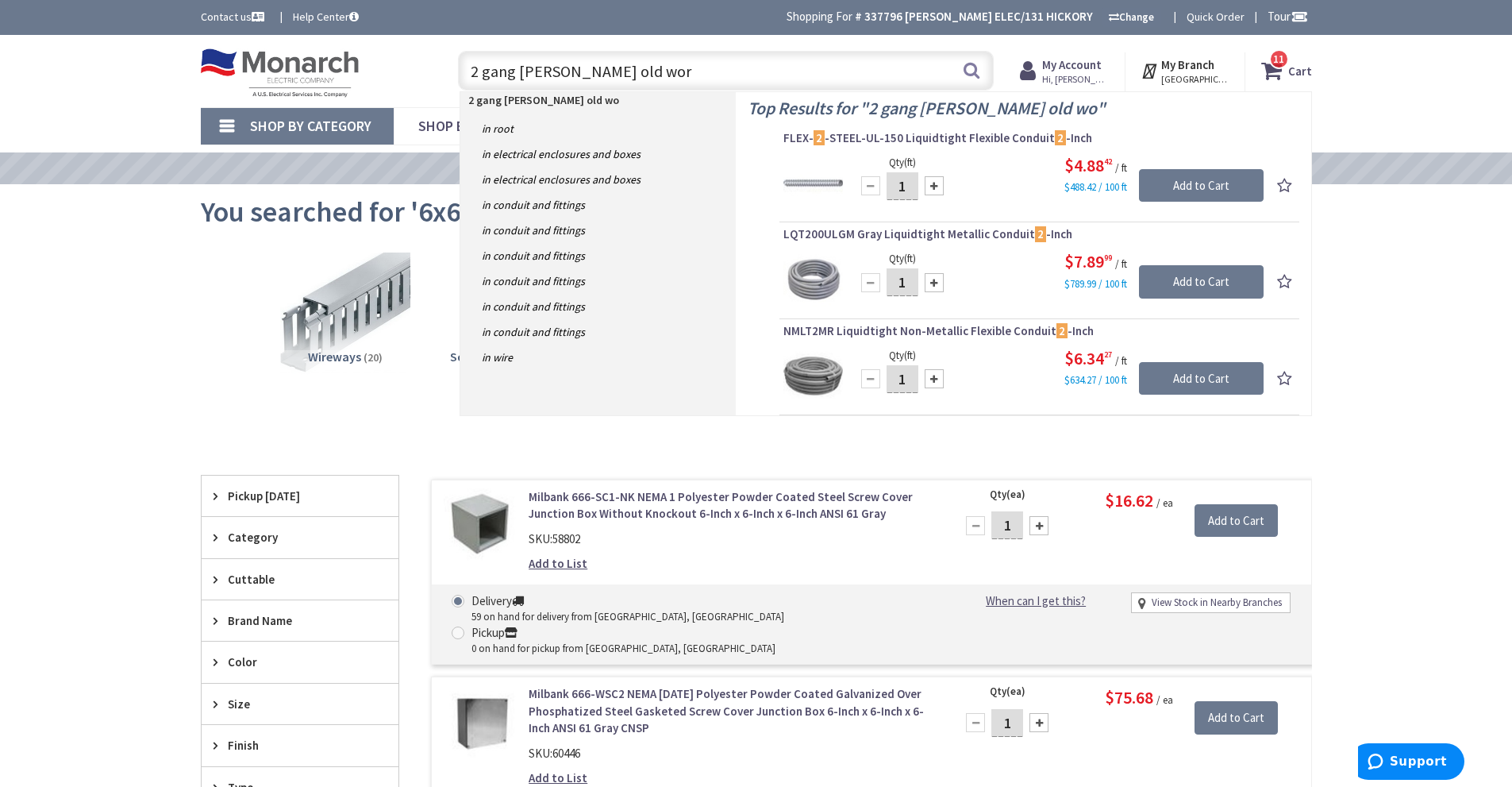
type input "2 gang slater old work"
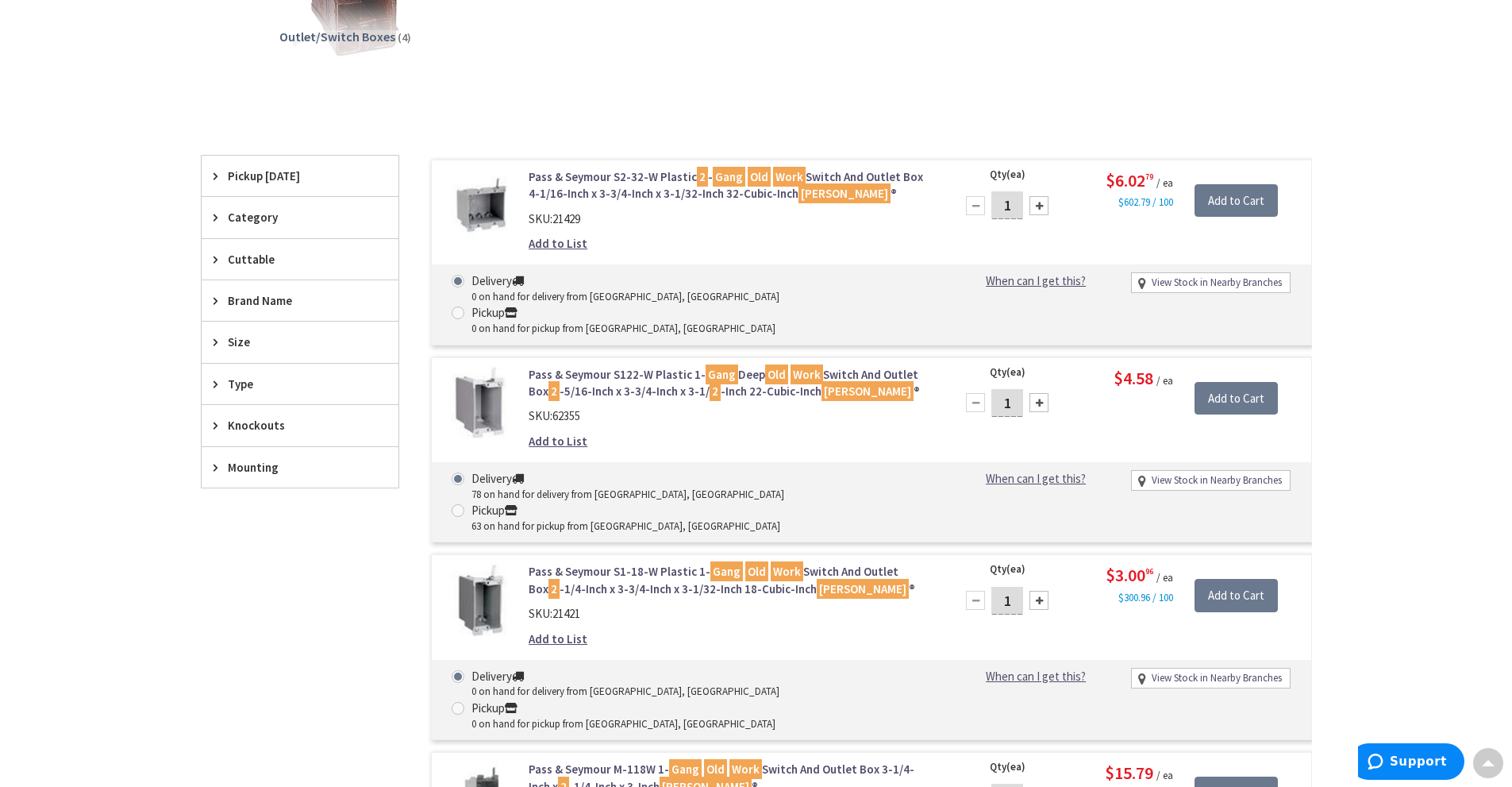
scroll to position [320, 0]
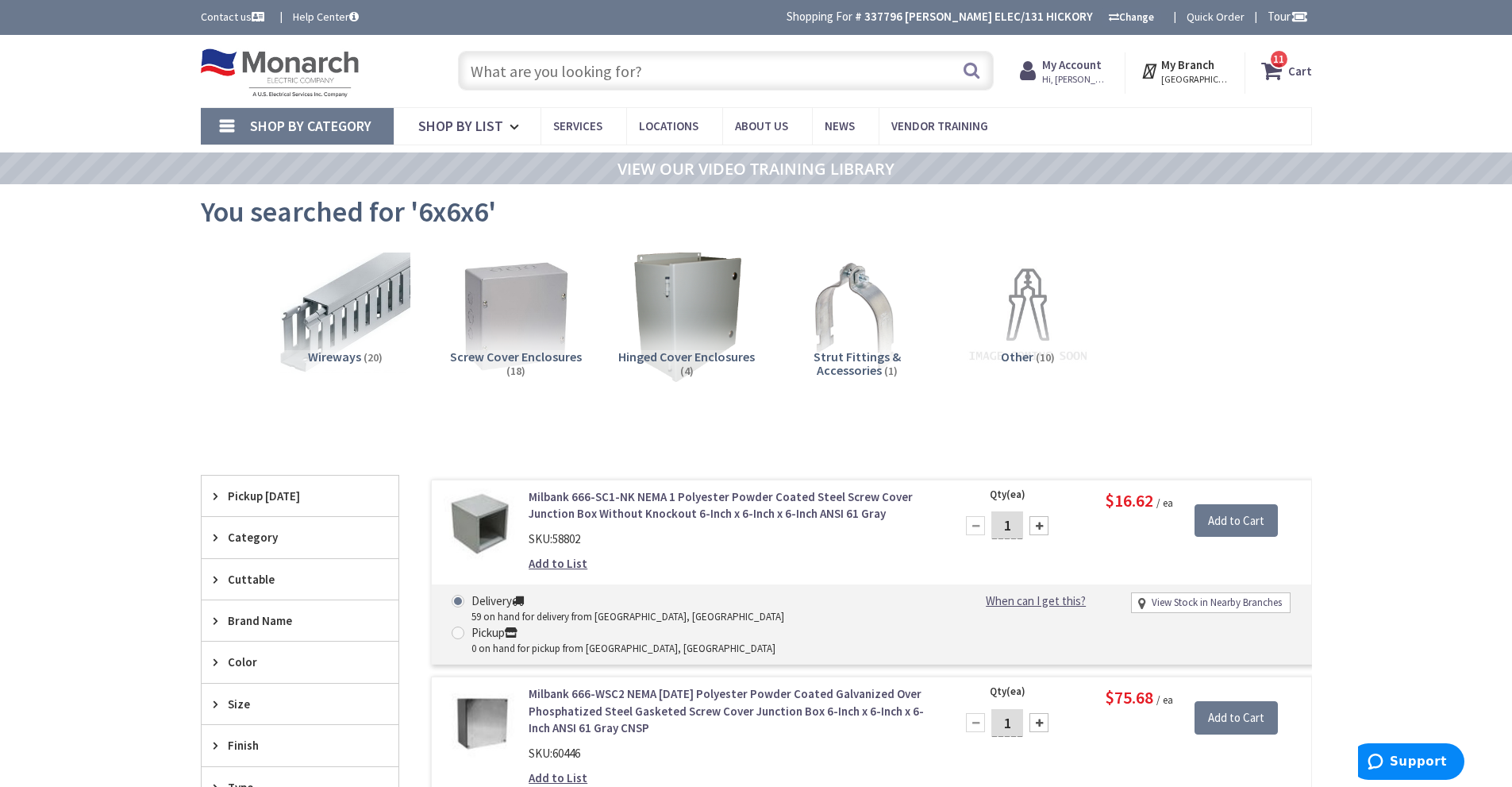
click at [705, 355] on span "Hinged Cover Enclosures" at bounding box center [685, 357] width 136 height 16
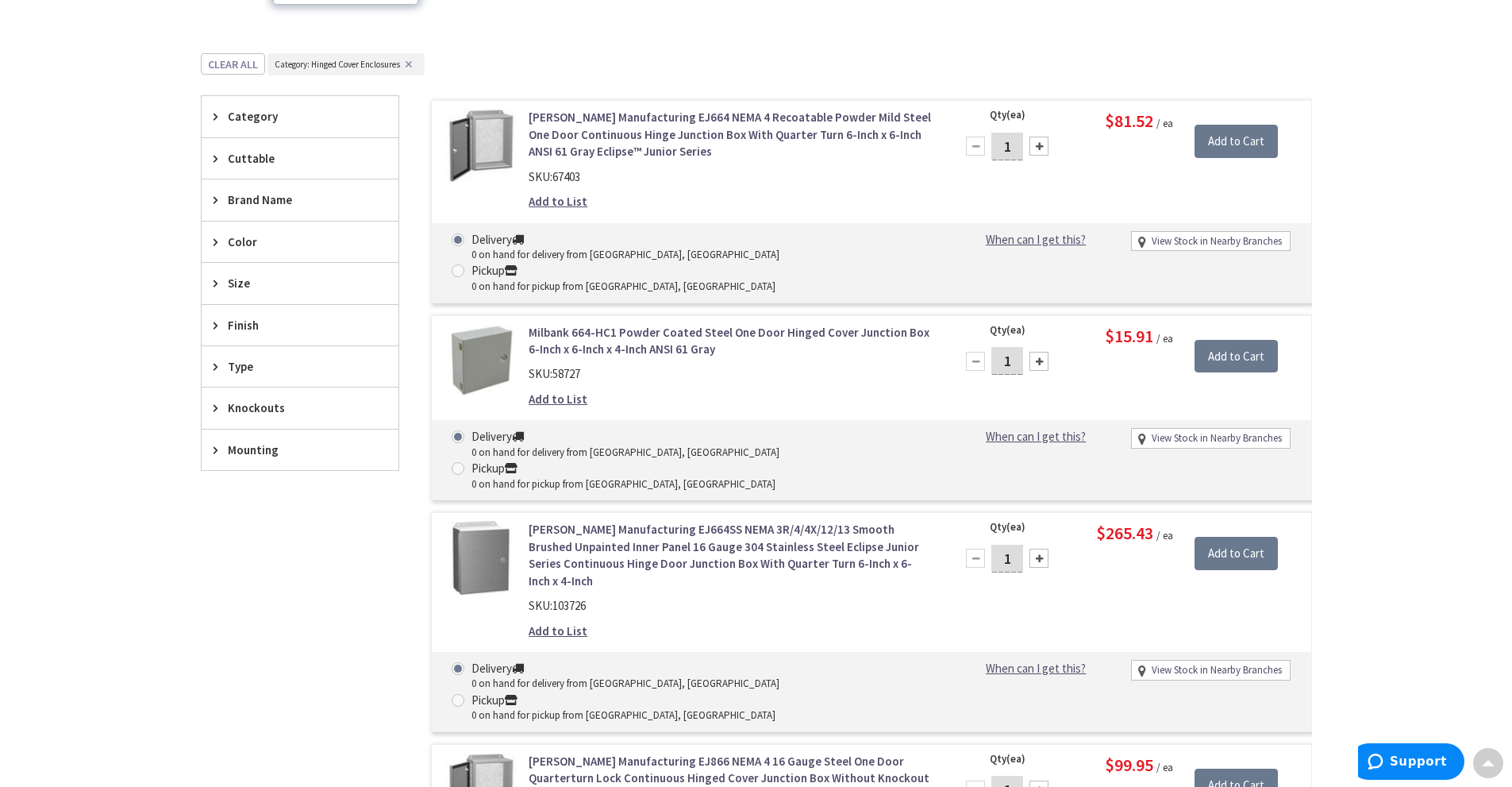
scroll to position [397, 0]
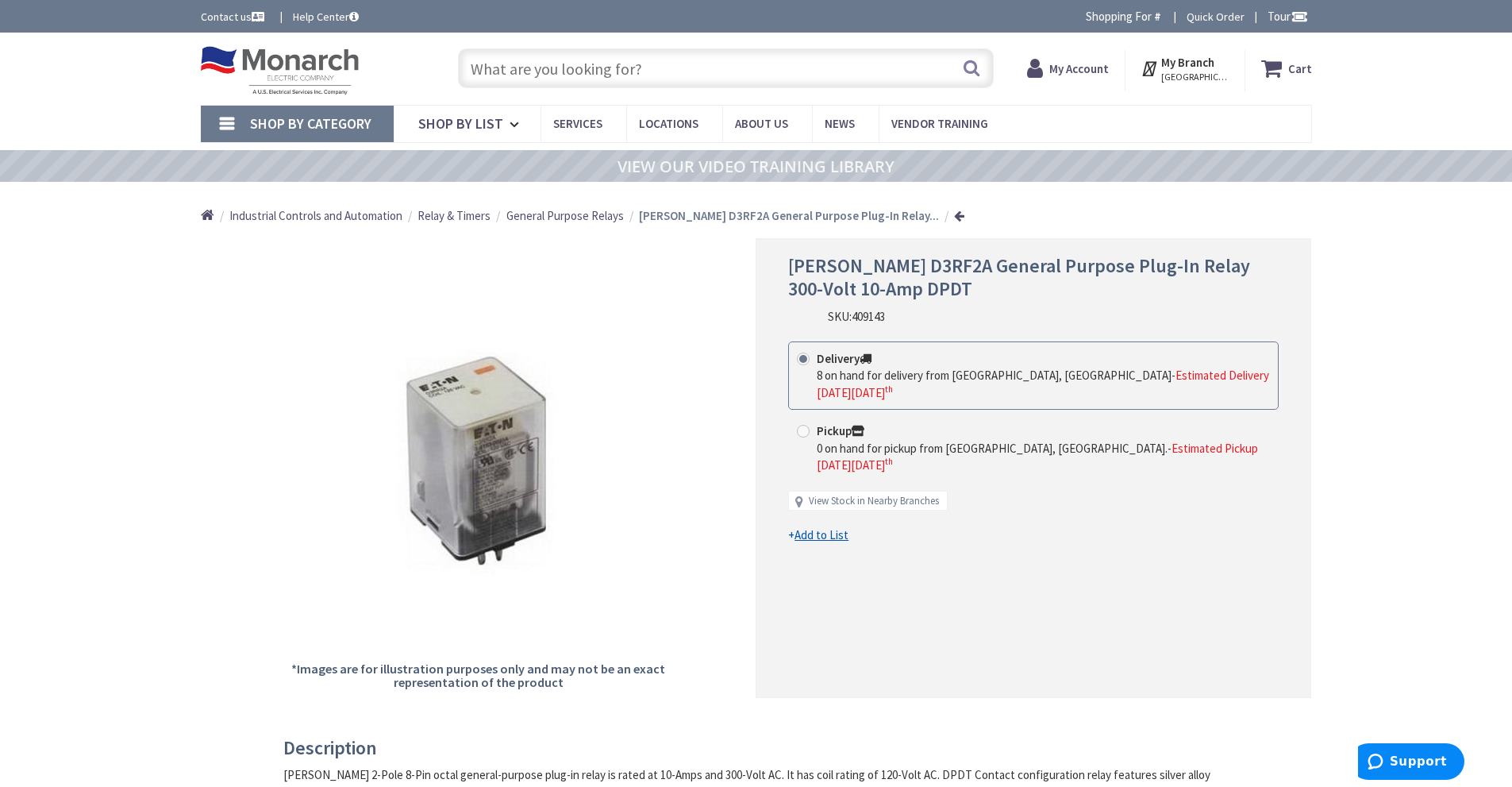
click at [541, 70] on input "text" at bounding box center [725, 69] width 535 height 40
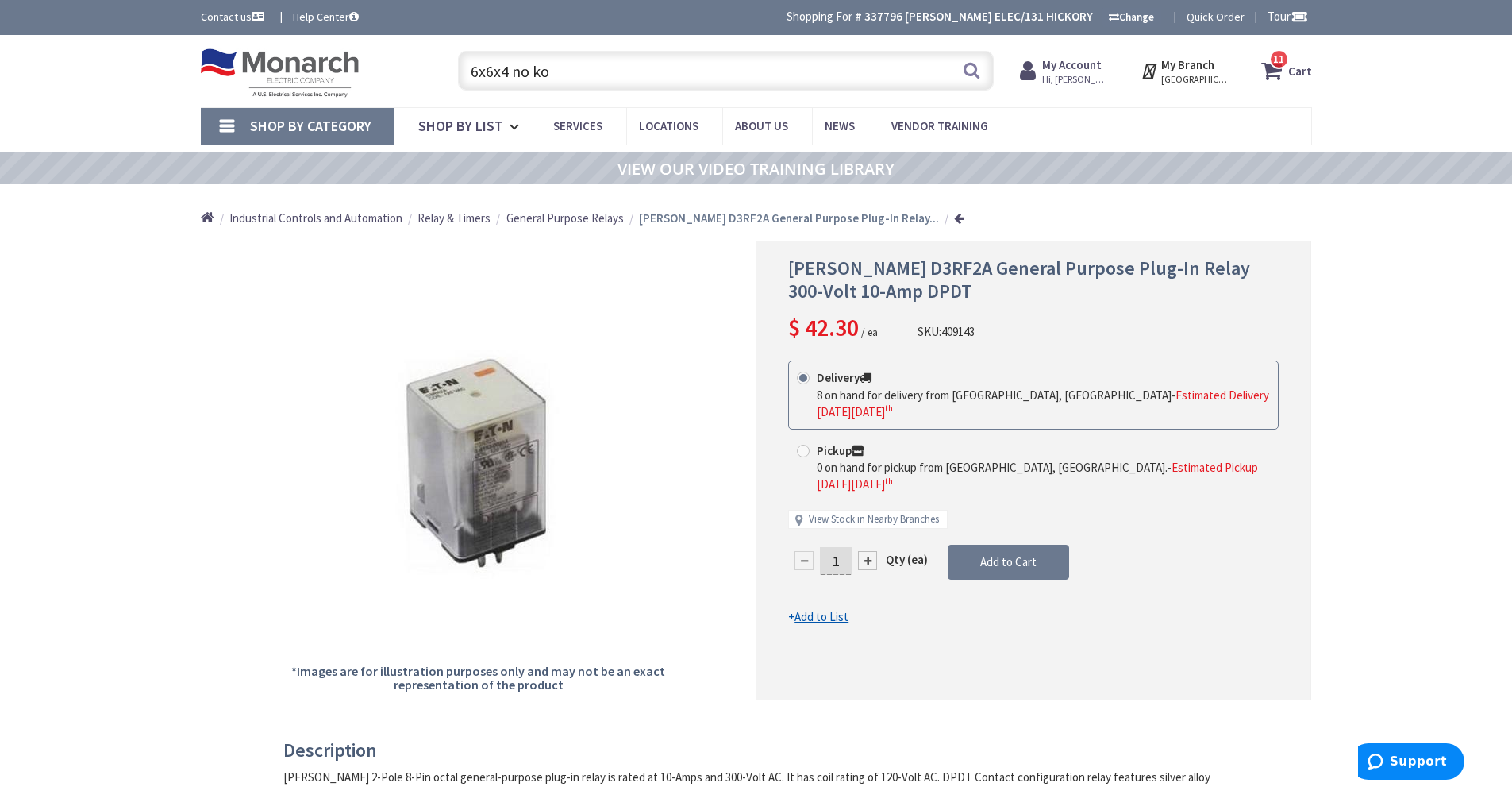
click at [600, 74] on input "6x6x4 no ko" at bounding box center [725, 71] width 535 height 40
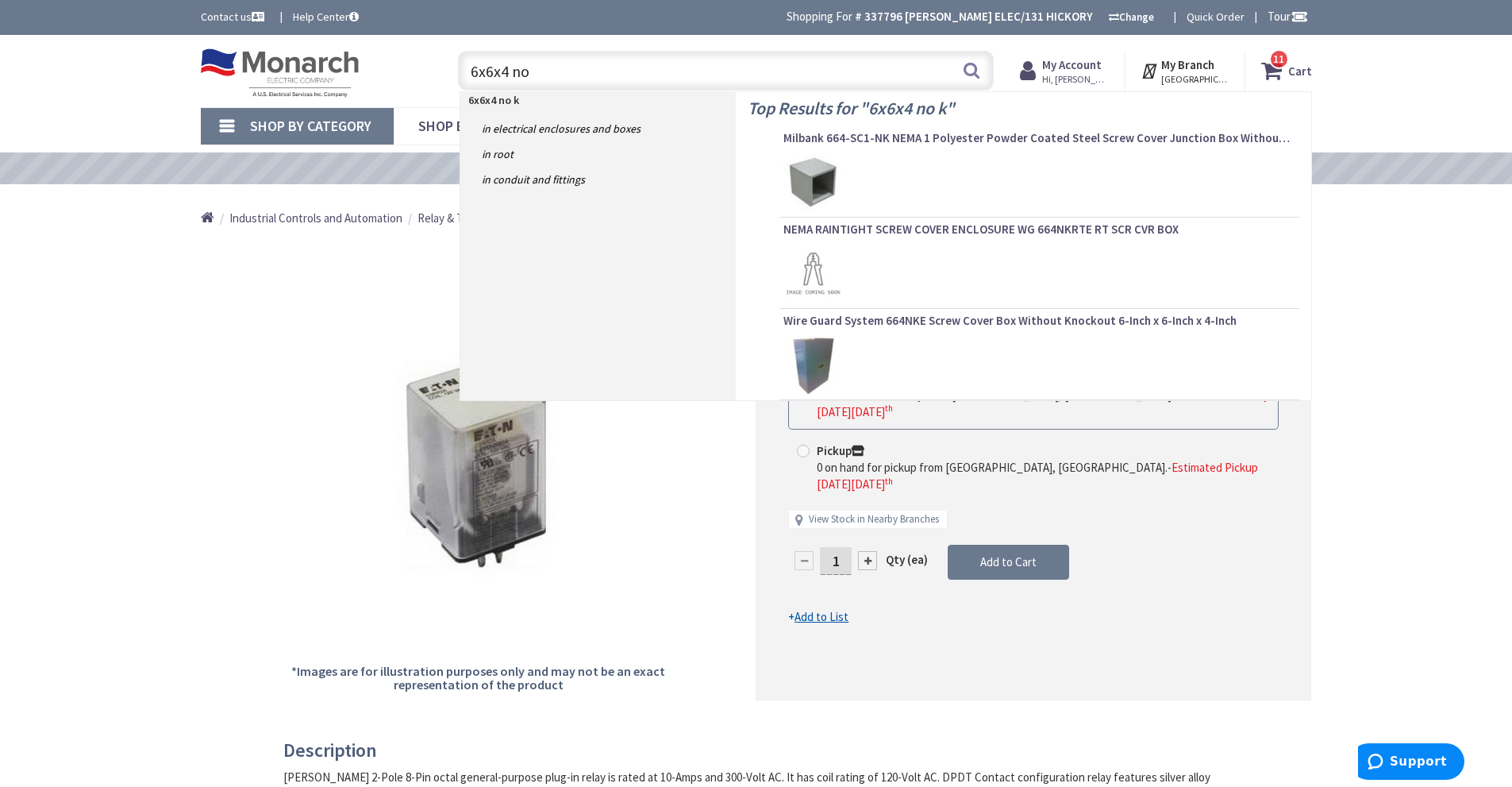
type input "6x6x4 no"
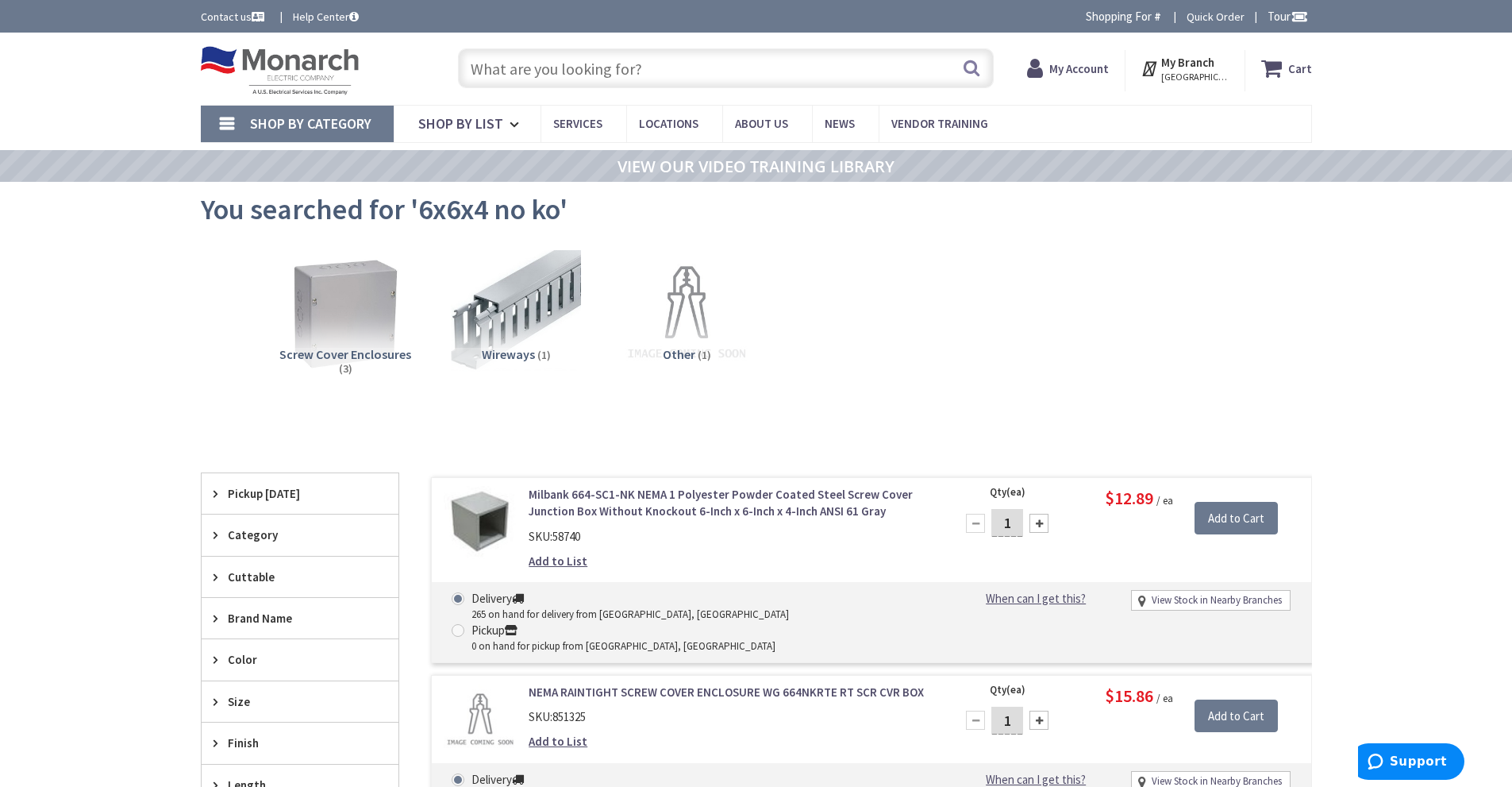
click at [709, 67] on input "text" at bounding box center [725, 69] width 535 height 40
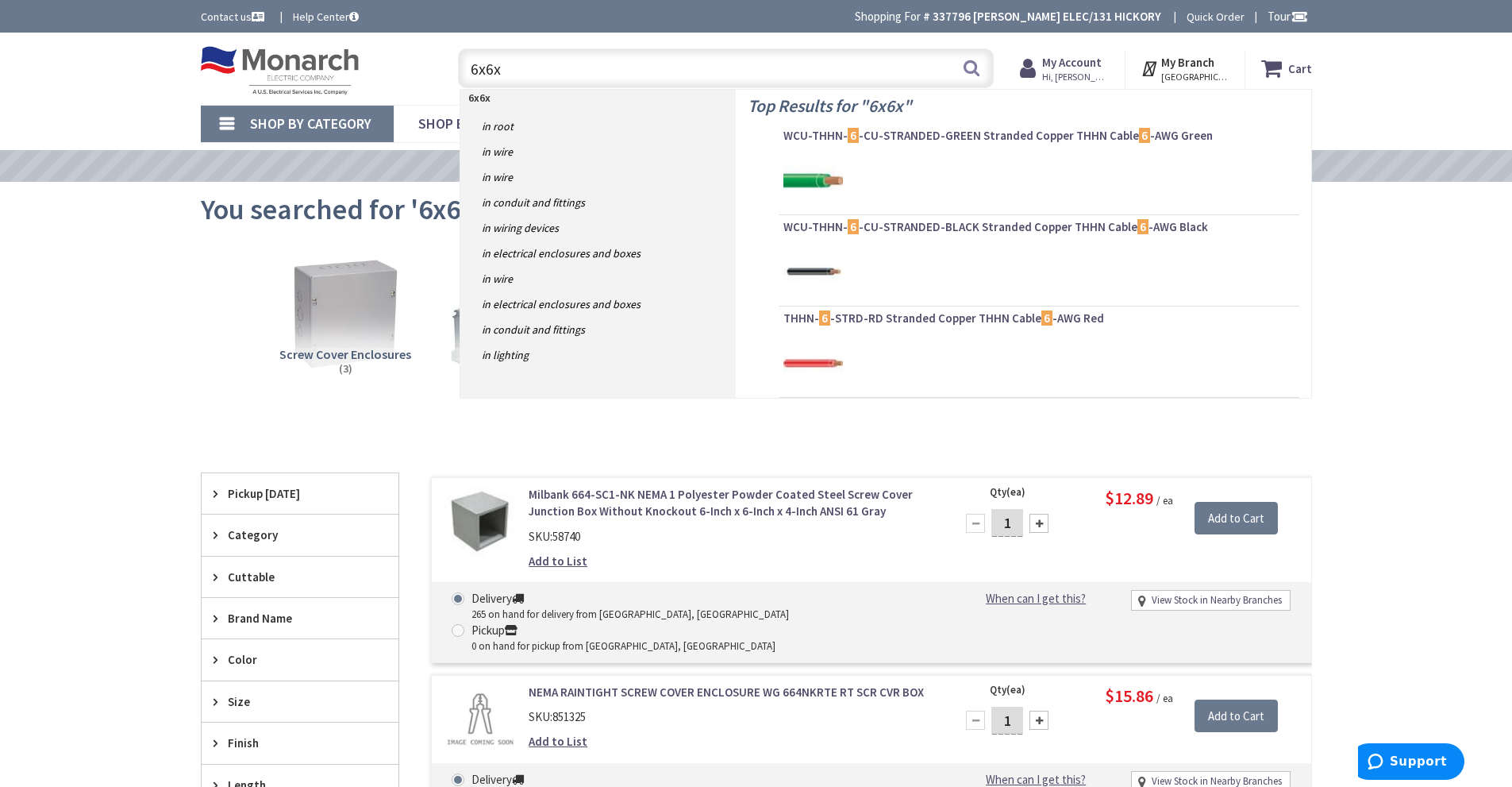
type input "6x6x4"
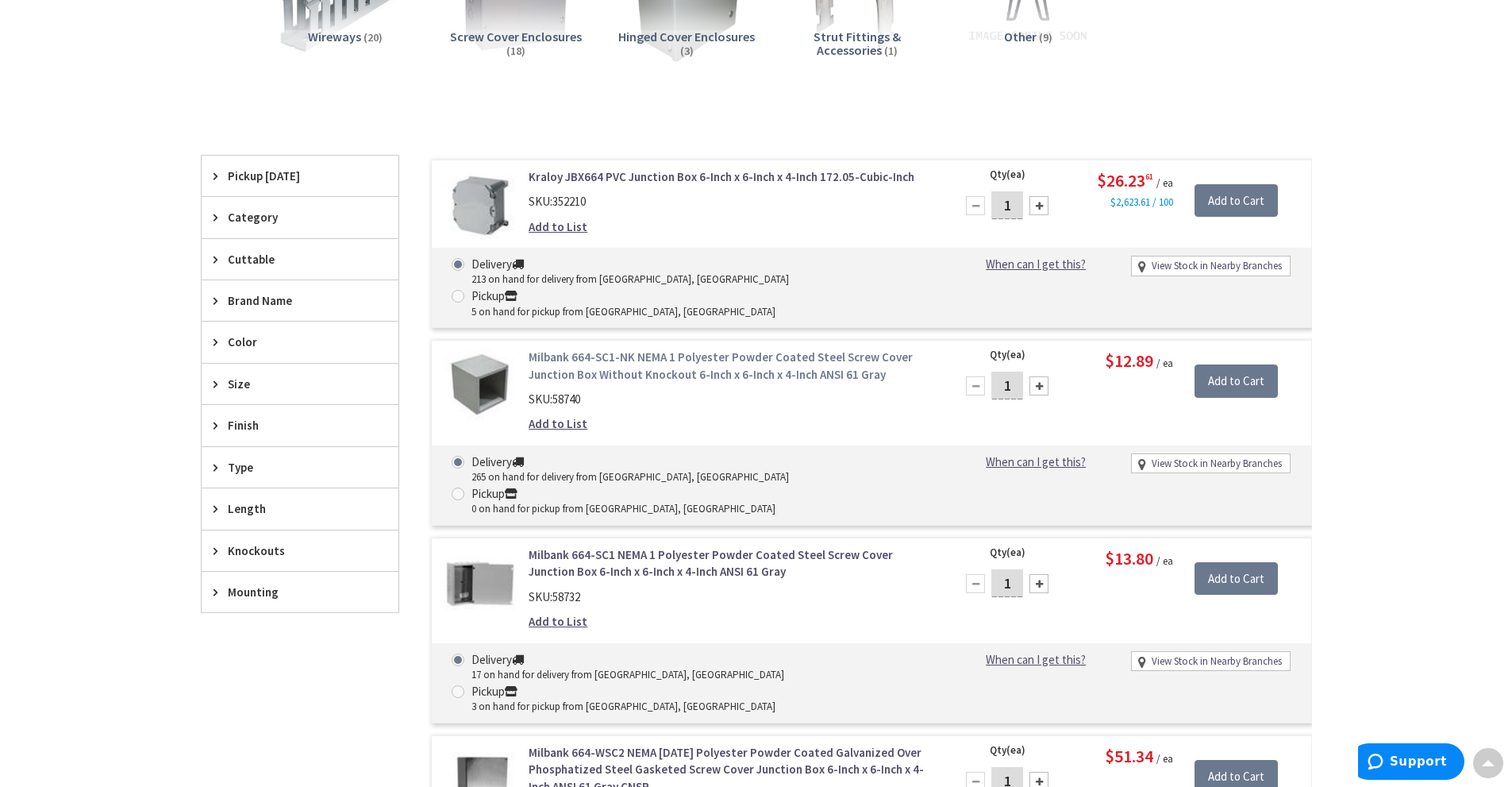
scroll to position [320, 0]
click at [601, 349] on link "Milbank 664-SC1-NK NEMA 1 Polyester Powder Coated Steel Screw Cover Junction Bo…" at bounding box center [730, 366] width 404 height 34
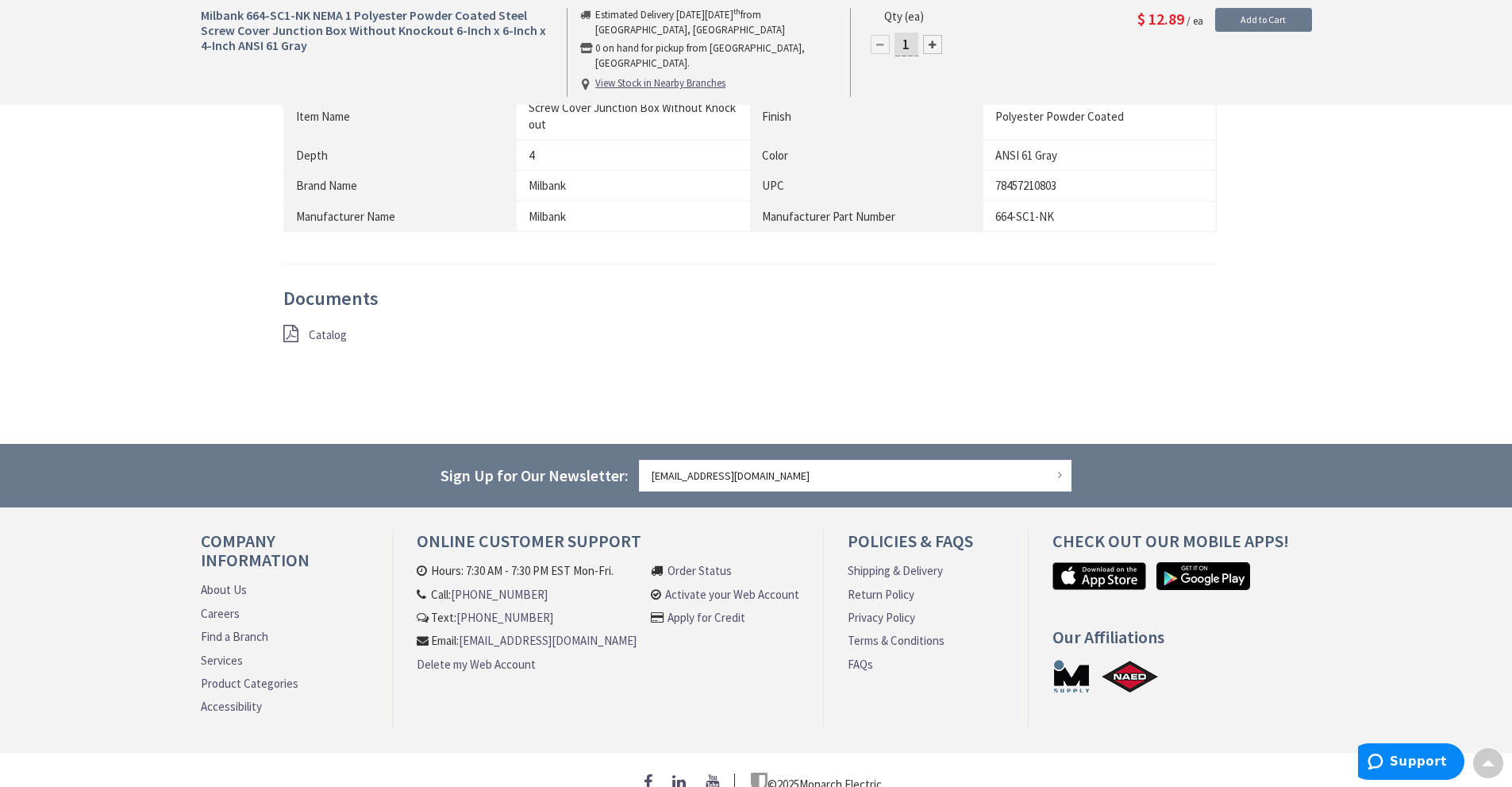
scroll to position [1090, 0]
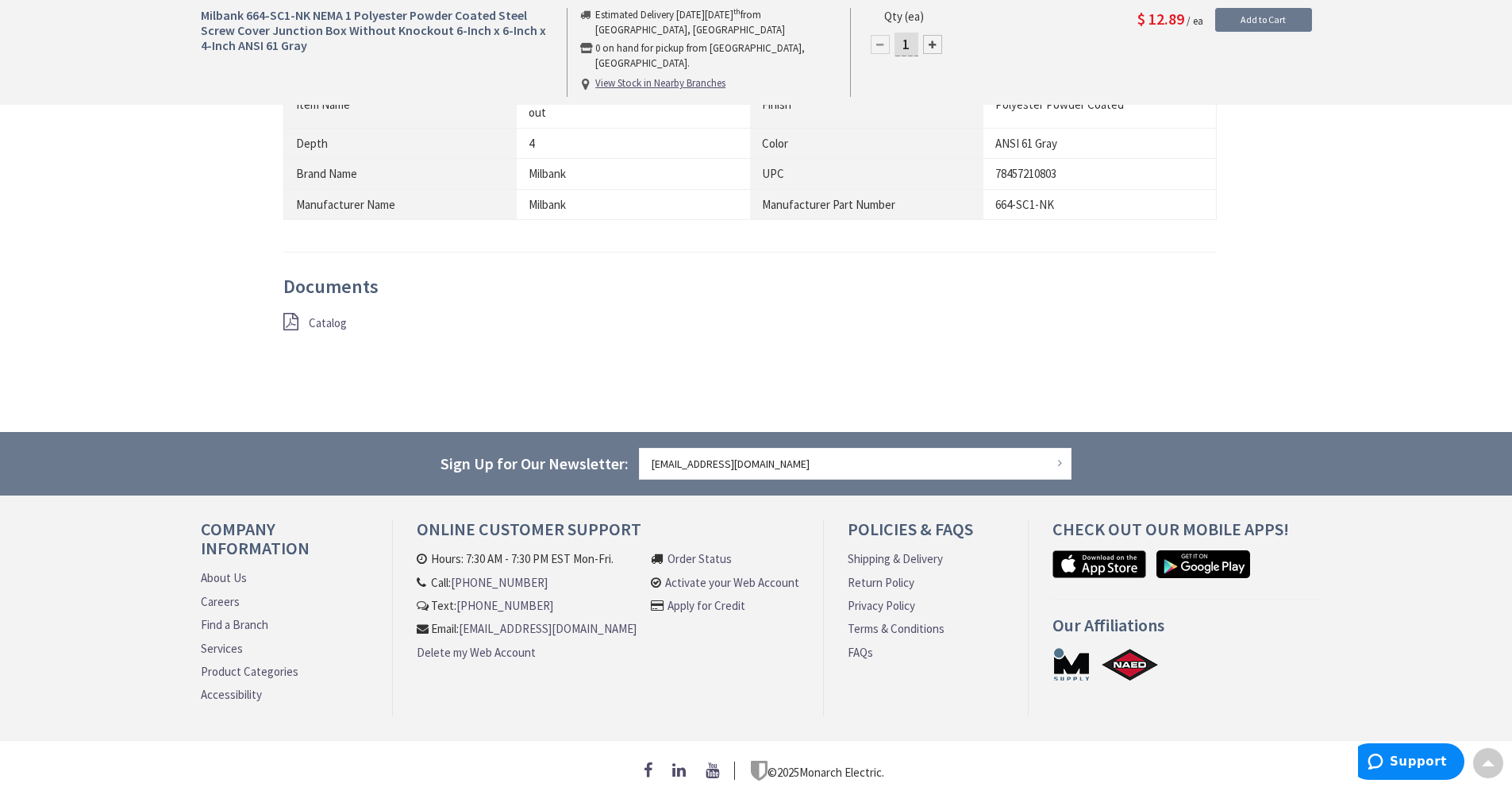
click at [329, 315] on span "Catalog" at bounding box center [328, 322] width 38 height 15
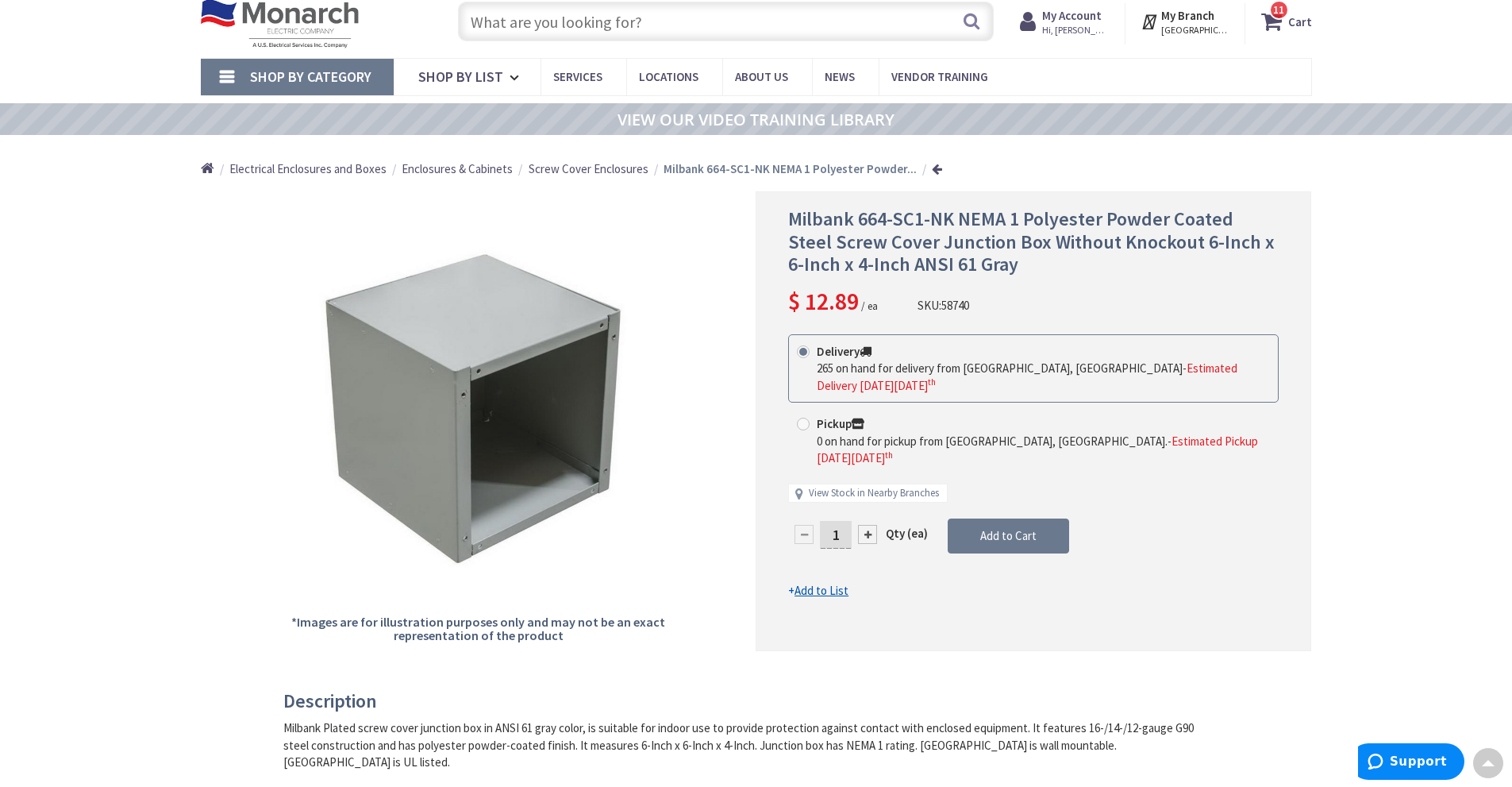
scroll to position [0, 0]
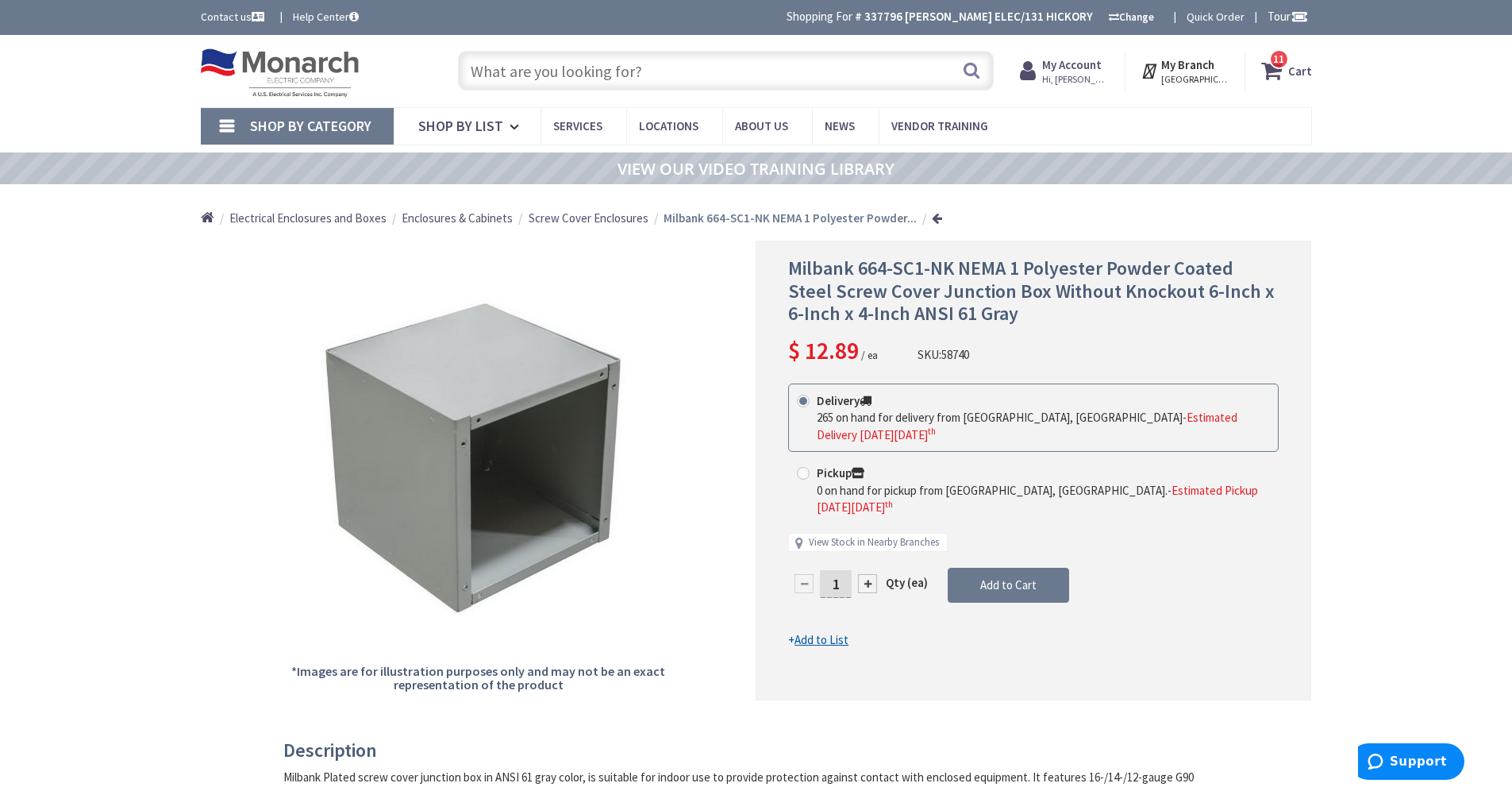
click at [505, 70] on input "text" at bounding box center [725, 71] width 535 height 40
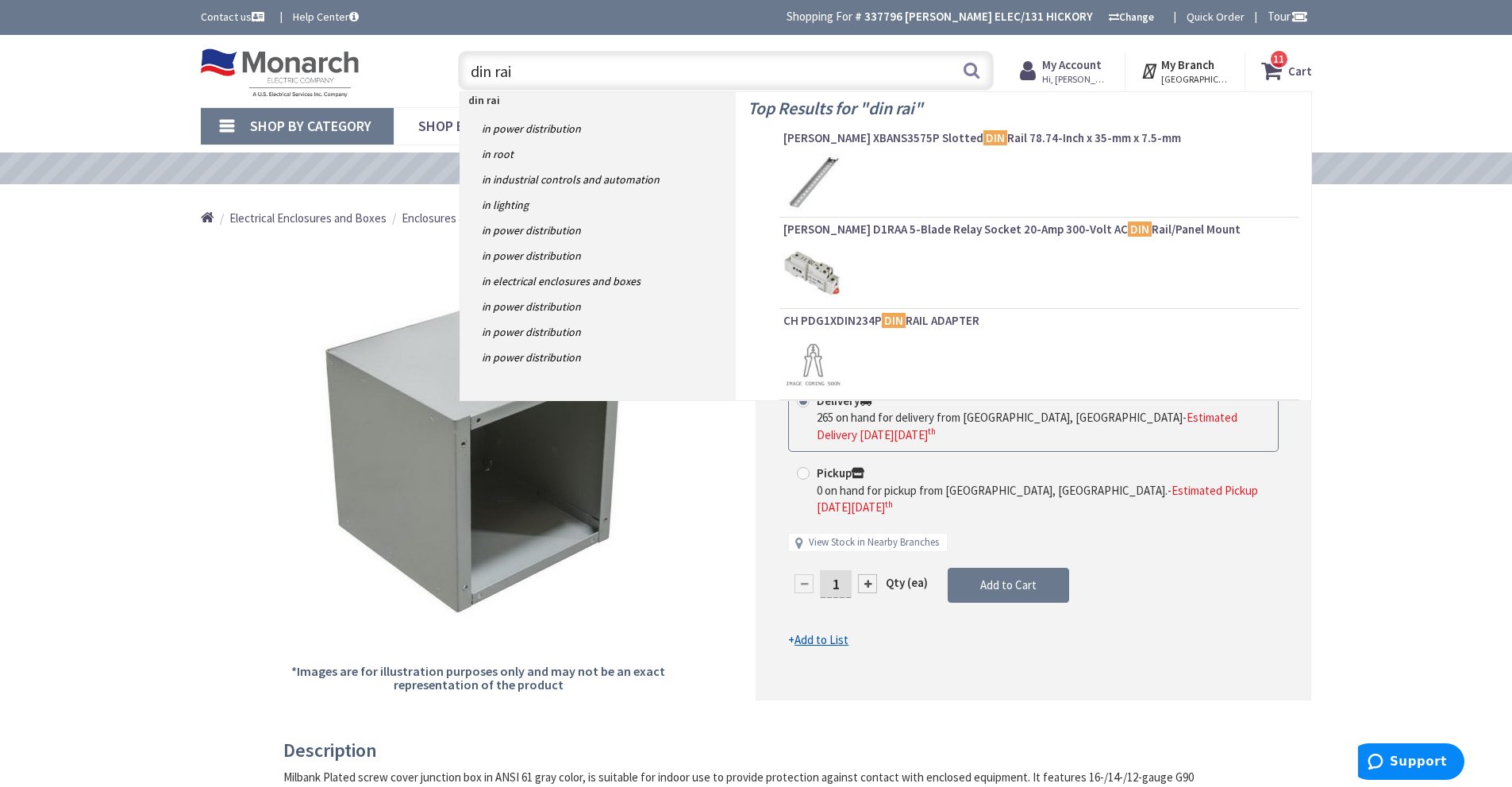
type input "din rail"
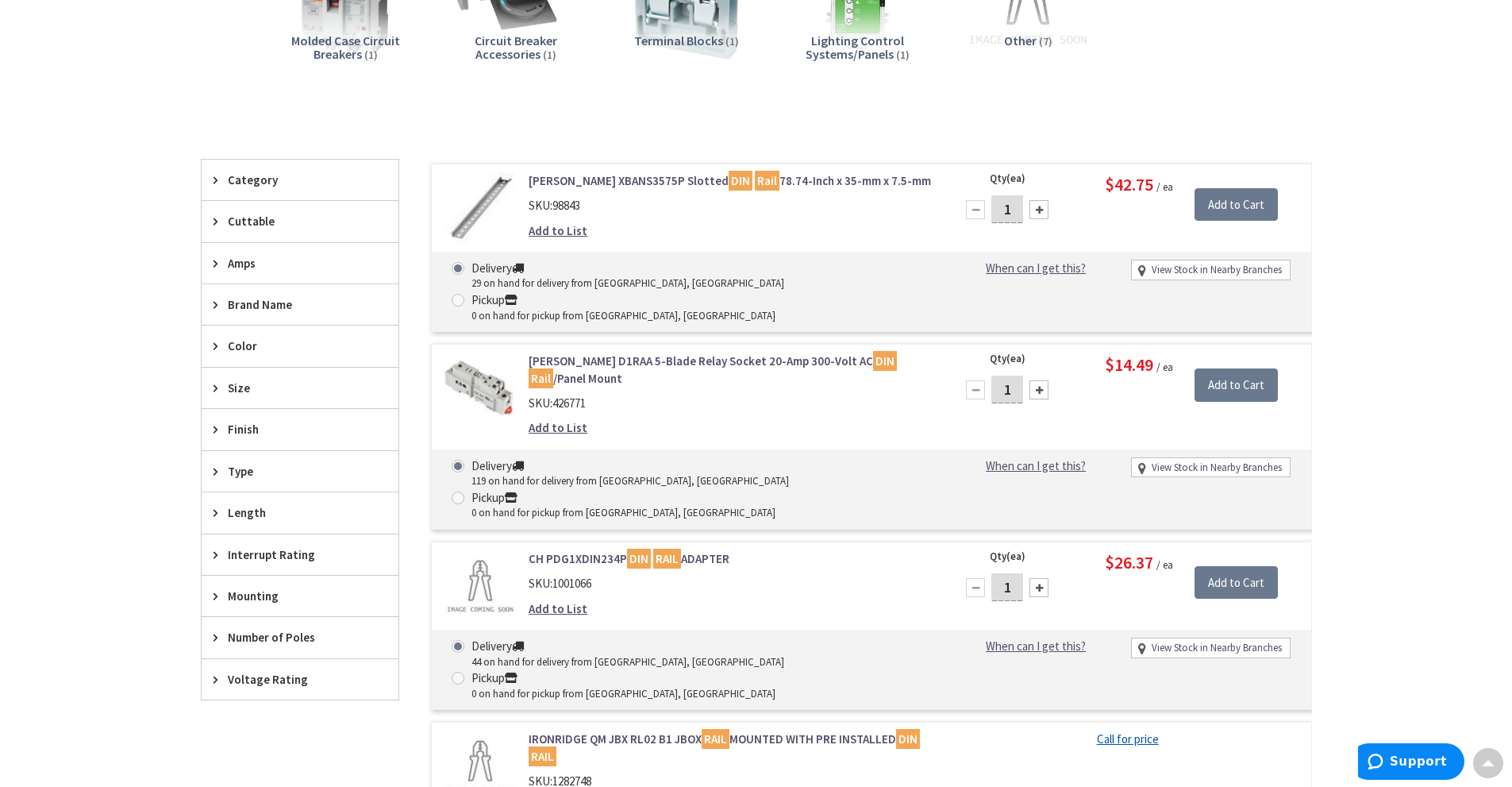
click at [776, 180] on link "Eaton XBANS3575P Slotted DIN Rail 78.74-Inch x 35-mm x 7.5-mm" at bounding box center [730, 180] width 404 height 17
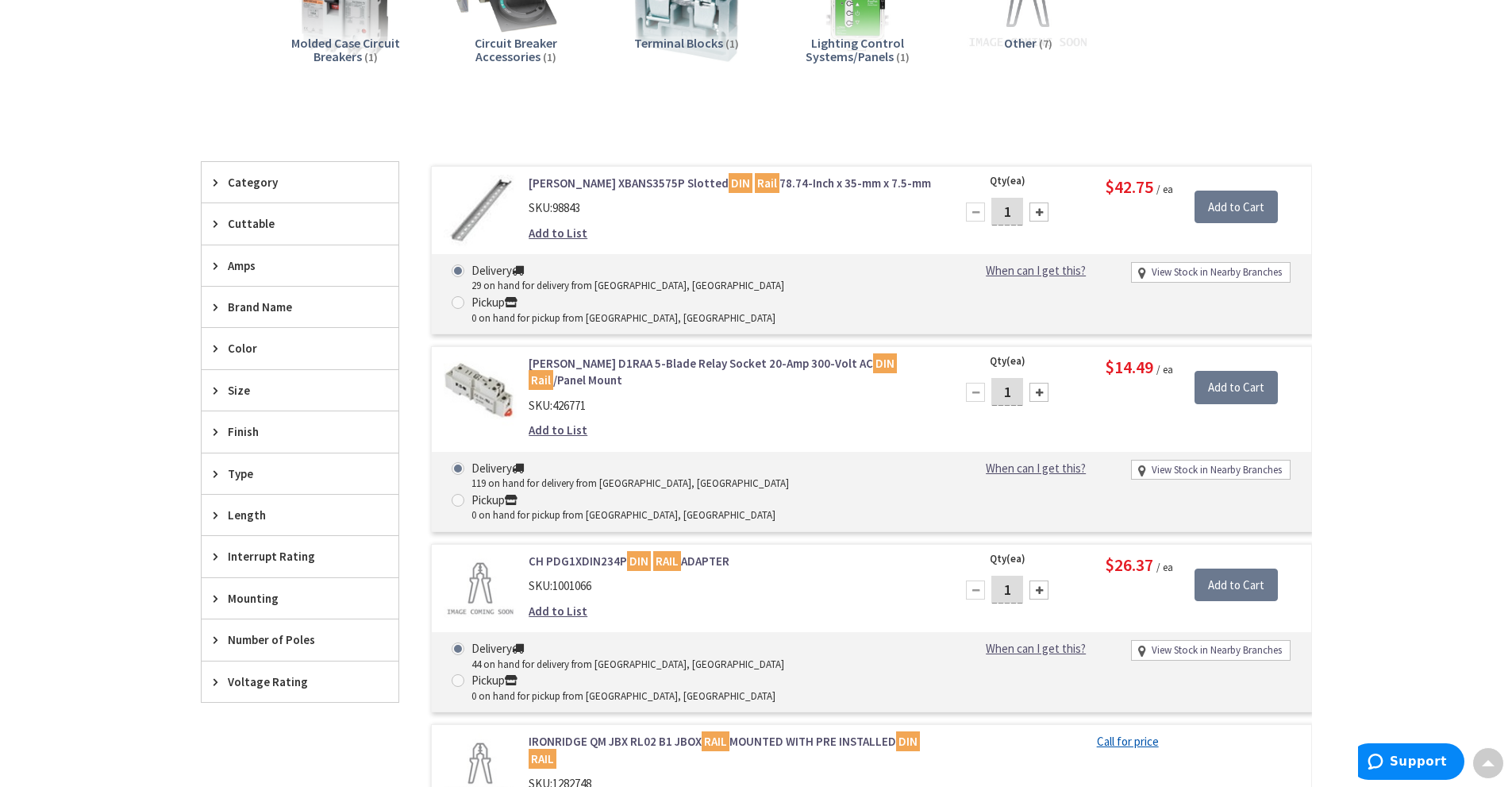
scroll to position [479, 0]
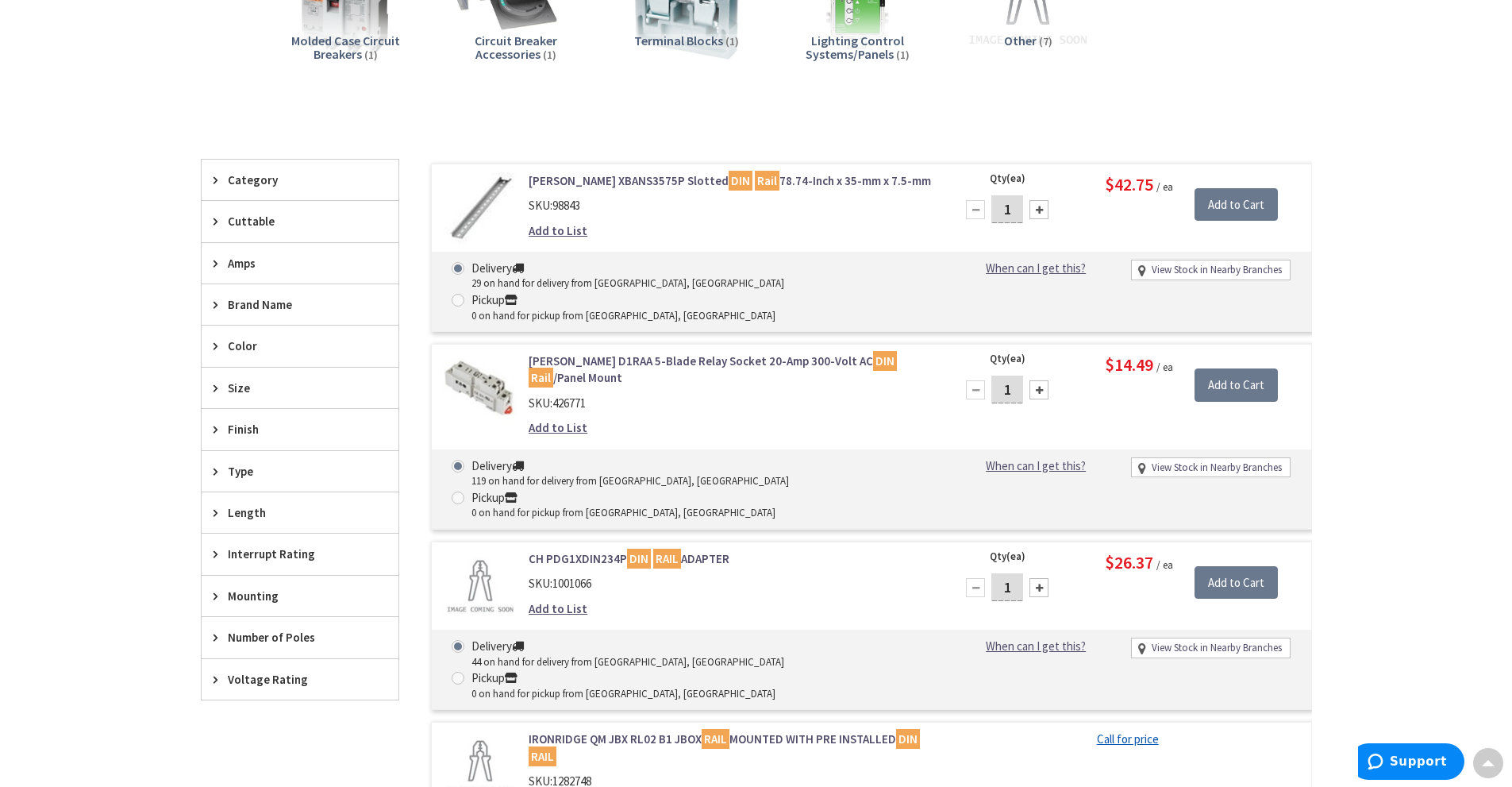
click at [614, 176] on link "Eaton XBANS3575P Slotted DIN Rail 78.74-Inch x 35-mm x 7.5-mm" at bounding box center [730, 180] width 404 height 17
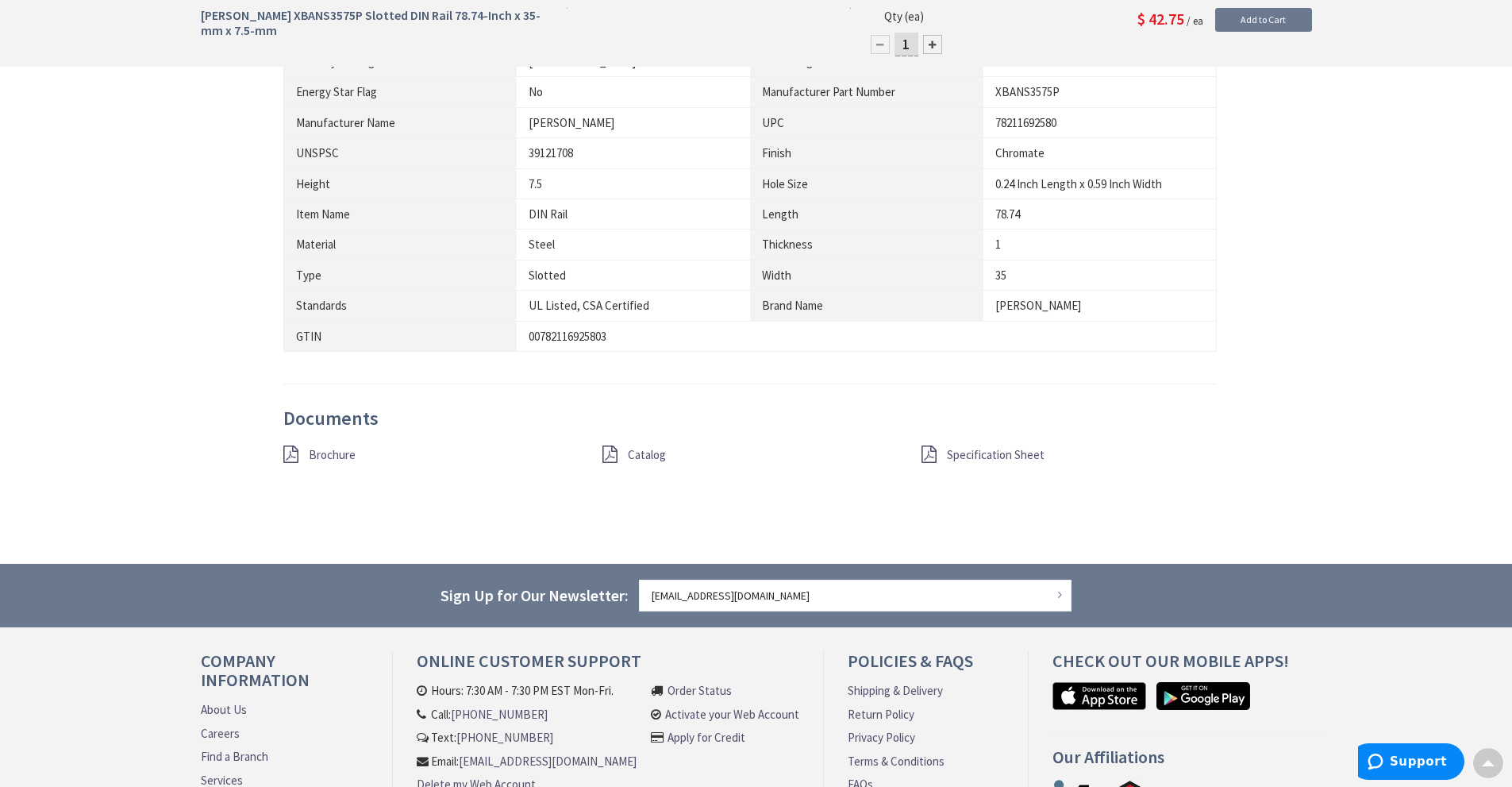
scroll to position [953, 0]
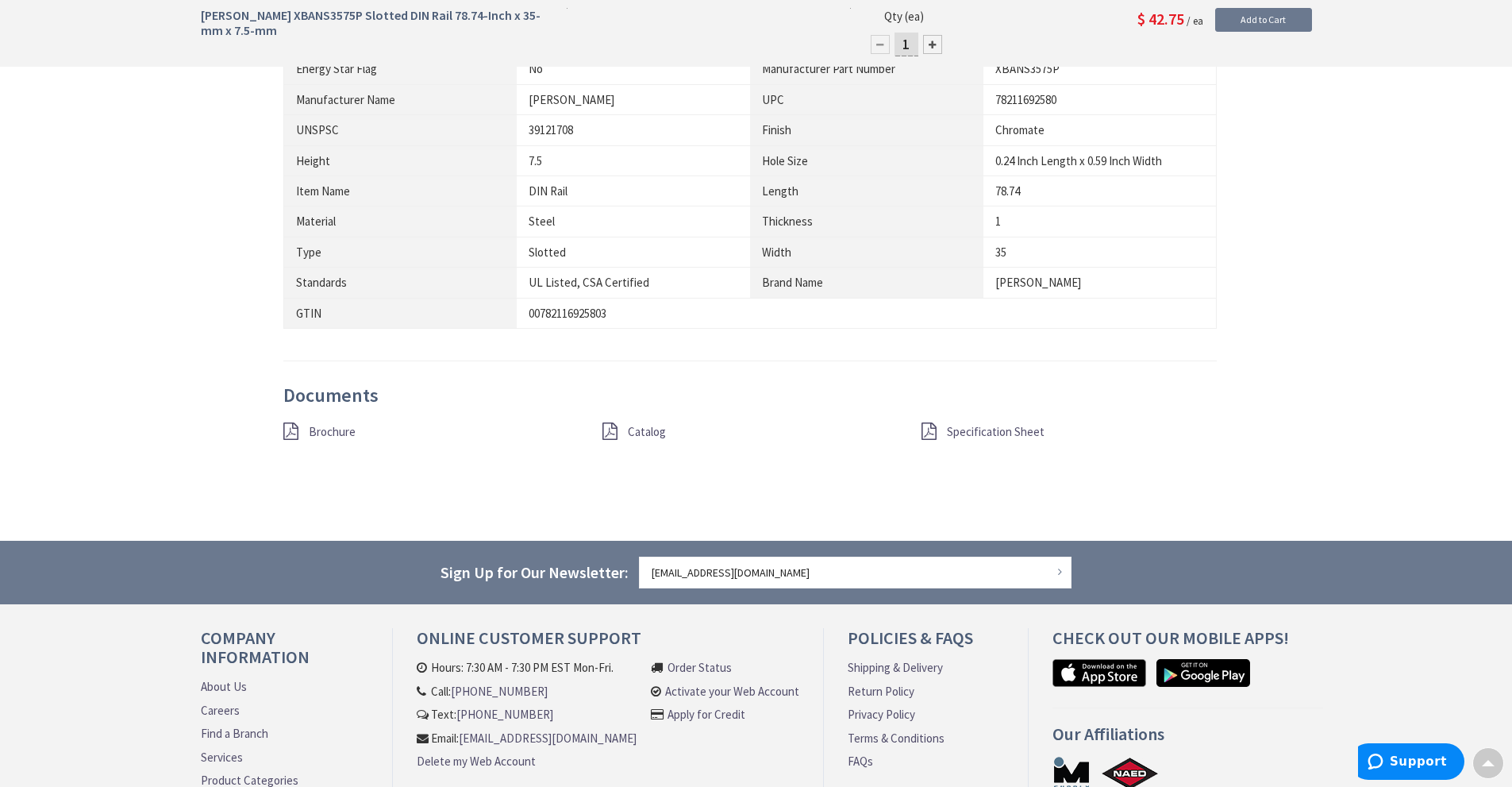
click at [978, 424] on span "Specification Sheet" at bounding box center [995, 431] width 97 height 15
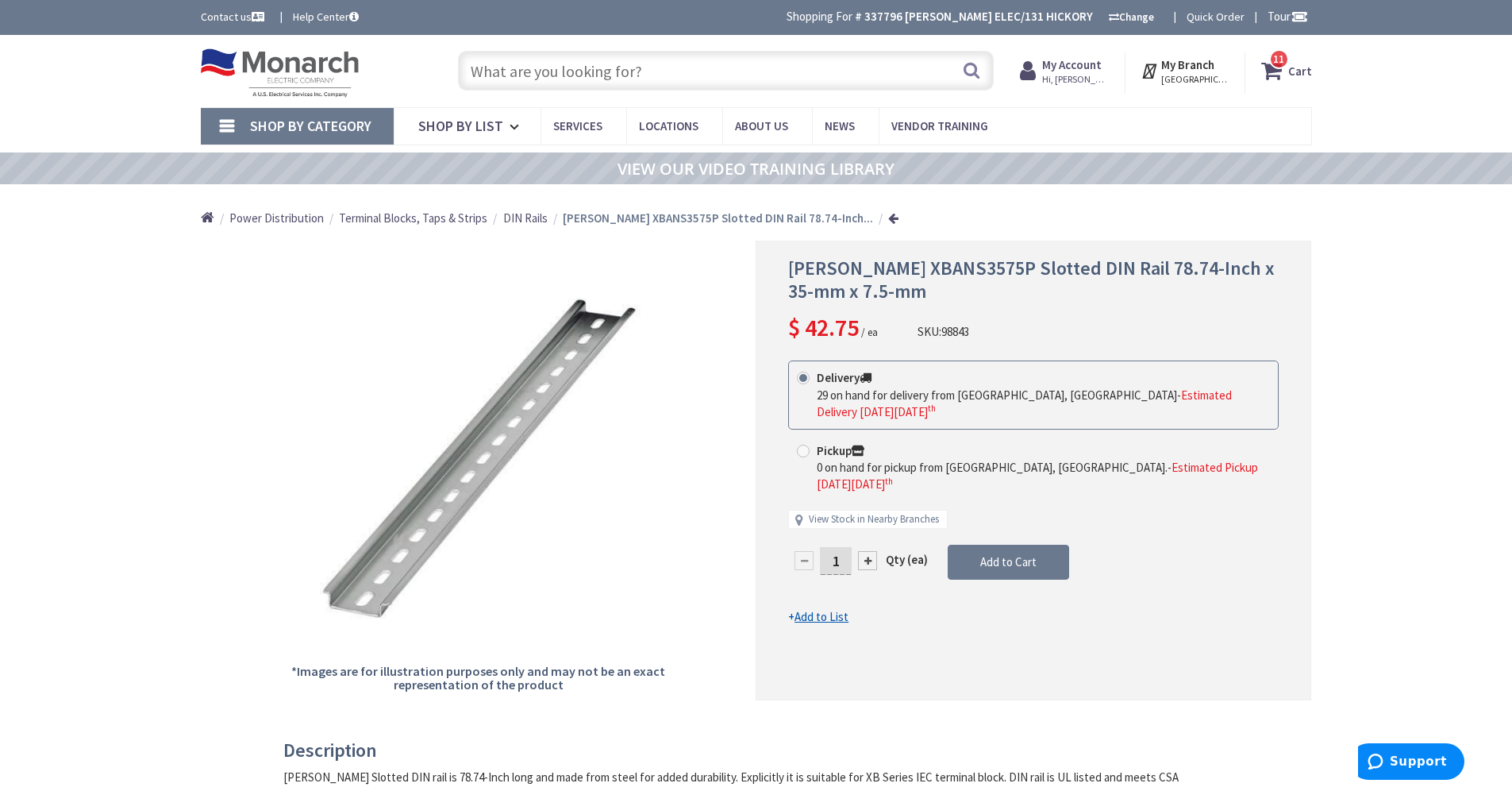
drag, startPoint x: 650, startPoint y: 67, endPoint x: 310, endPoint y: 97, distance: 341.3
click at [322, 92] on div "Toggle Nav Search 11 11 11 items Cart My Cart 11" at bounding box center [756, 72] width 1135 height 54
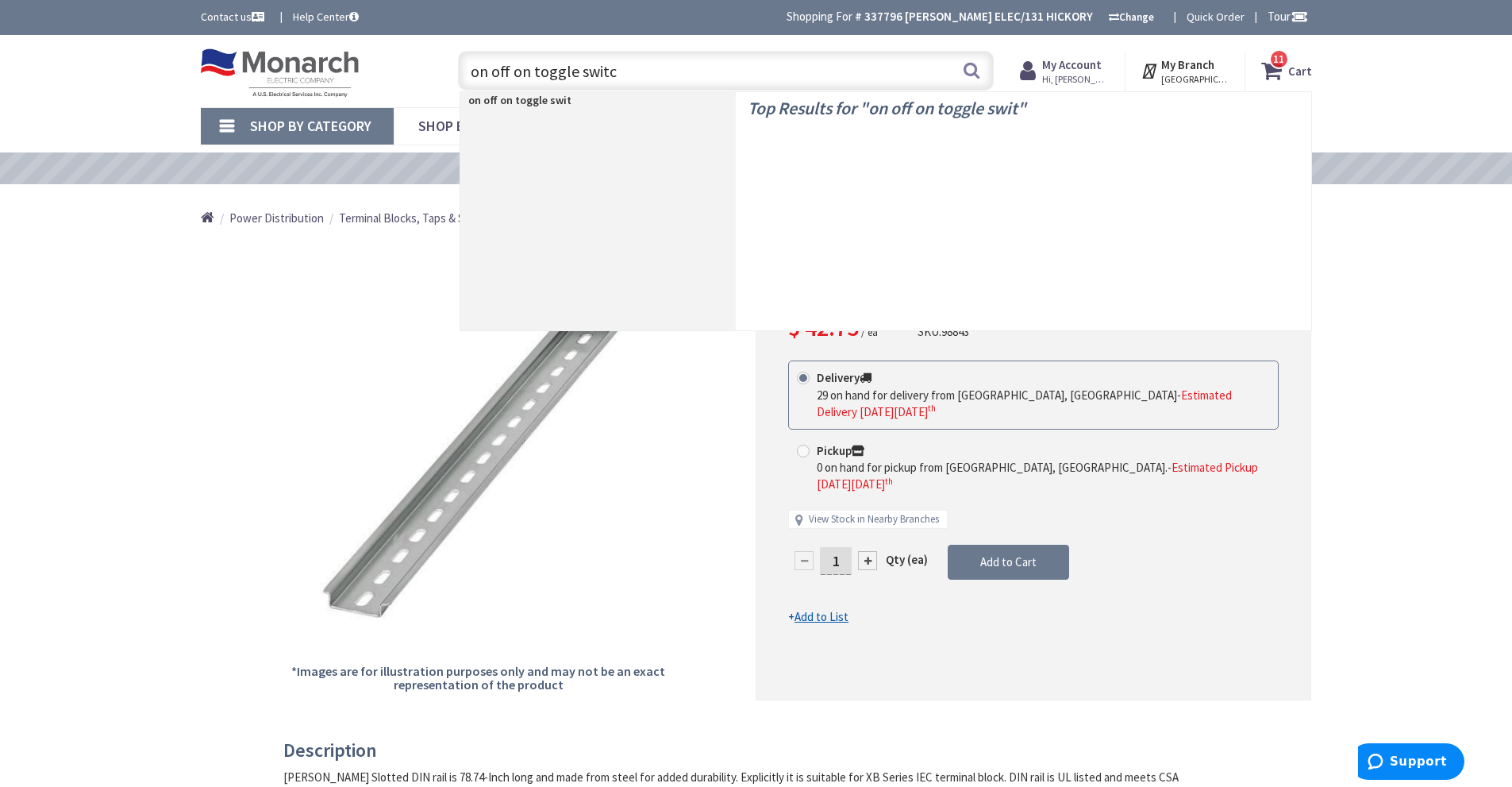
type input "on off on toggle switch"
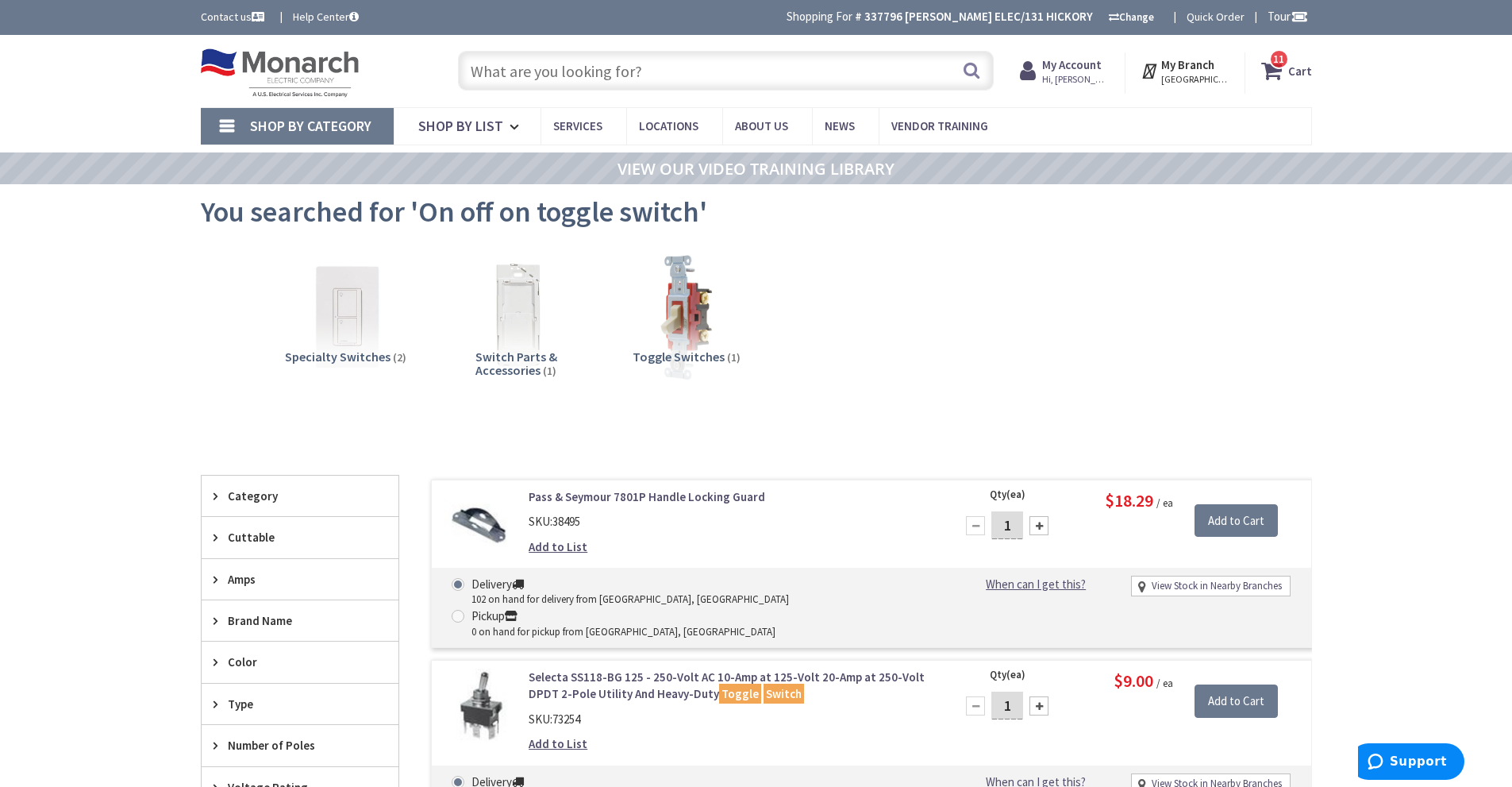
click at [797, 62] on input "text" at bounding box center [725, 71] width 535 height 40
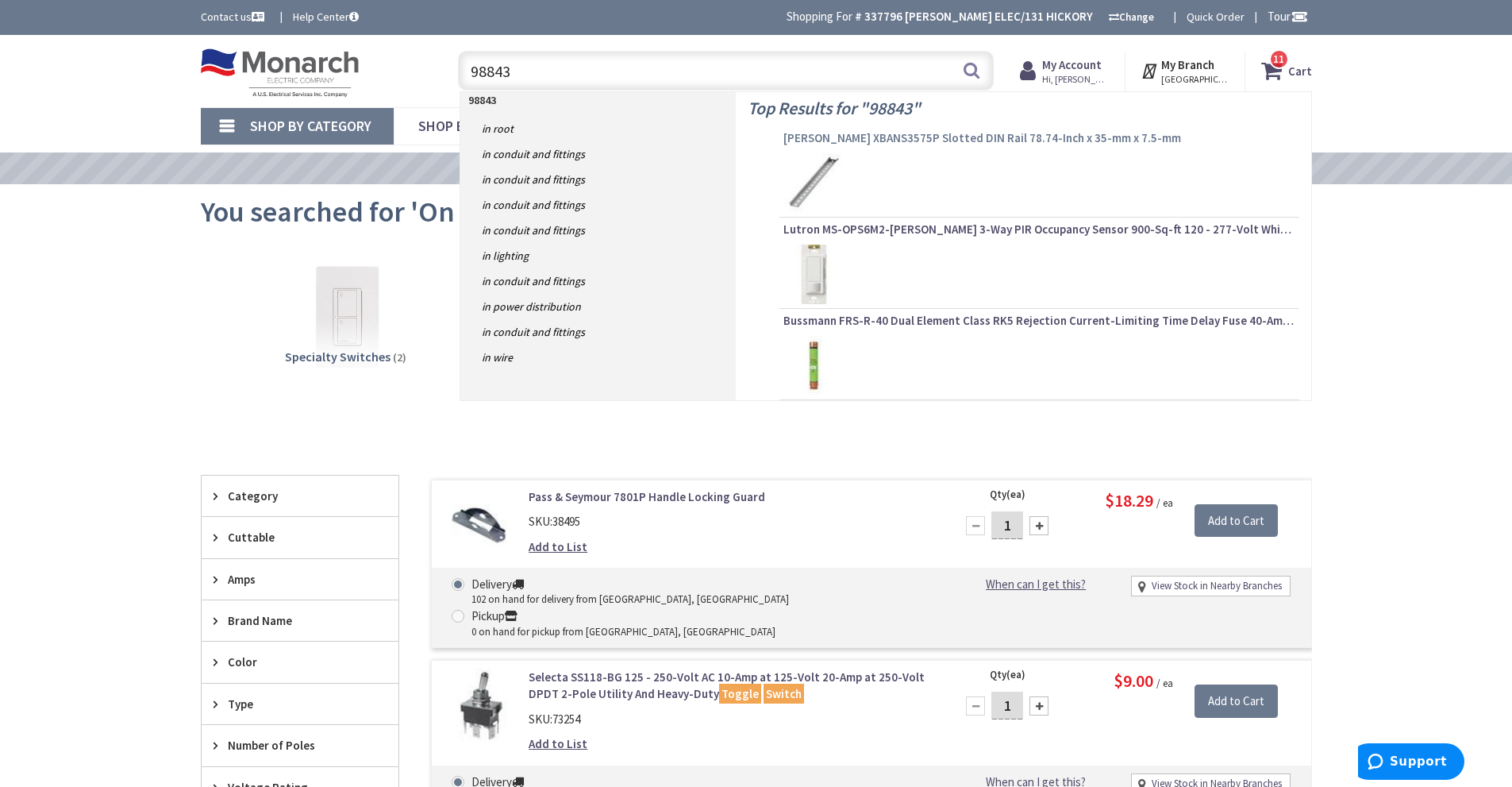
type input "98843"
click at [1021, 131] on span "Eaton XBANS3575P Slotted DIN Rail 78.74-Inch x 35-mm x 7.5-mm" at bounding box center [1039, 138] width 512 height 16
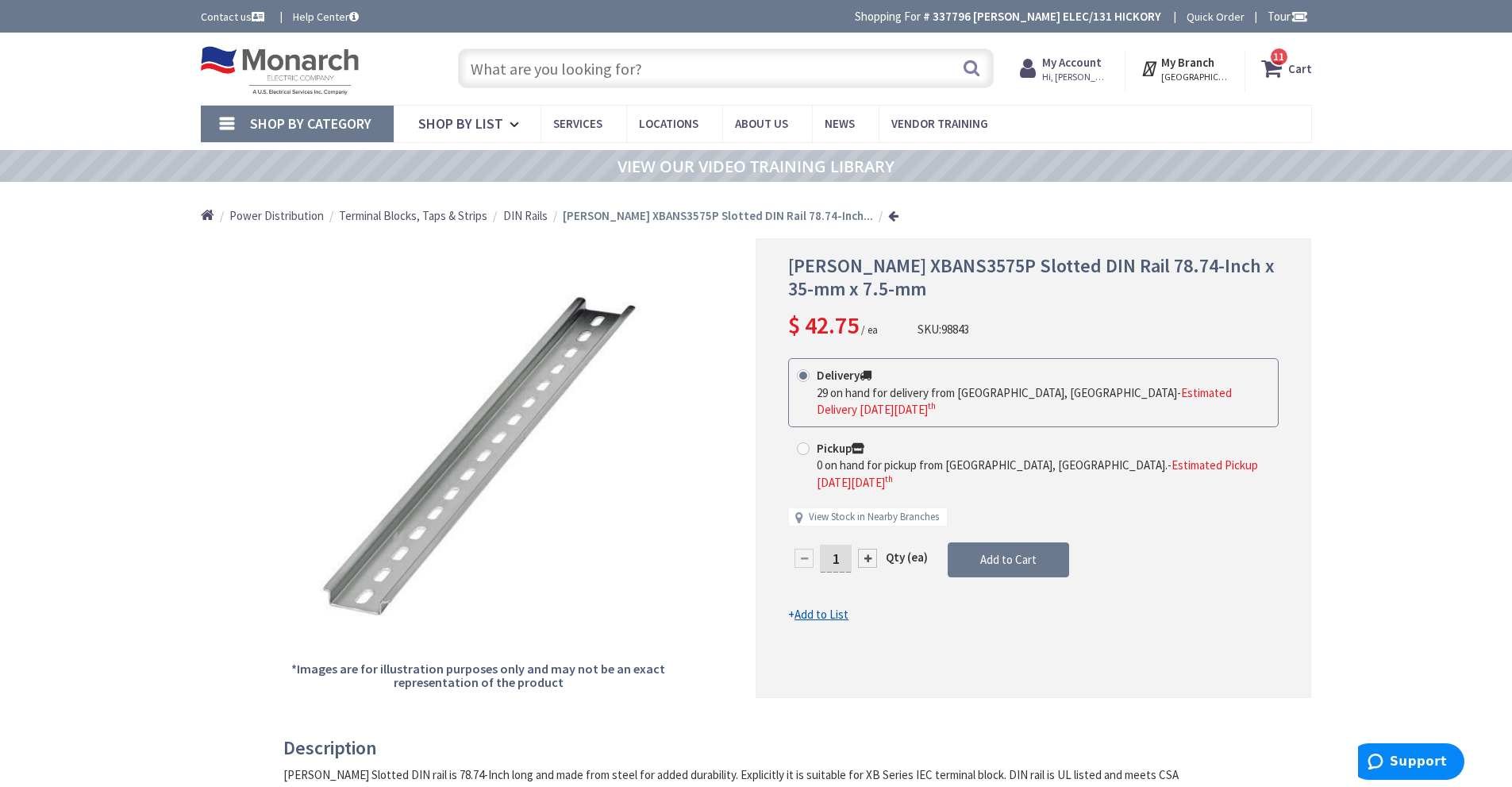
click at [594, 60] on input "text" at bounding box center [725, 69] width 535 height 40
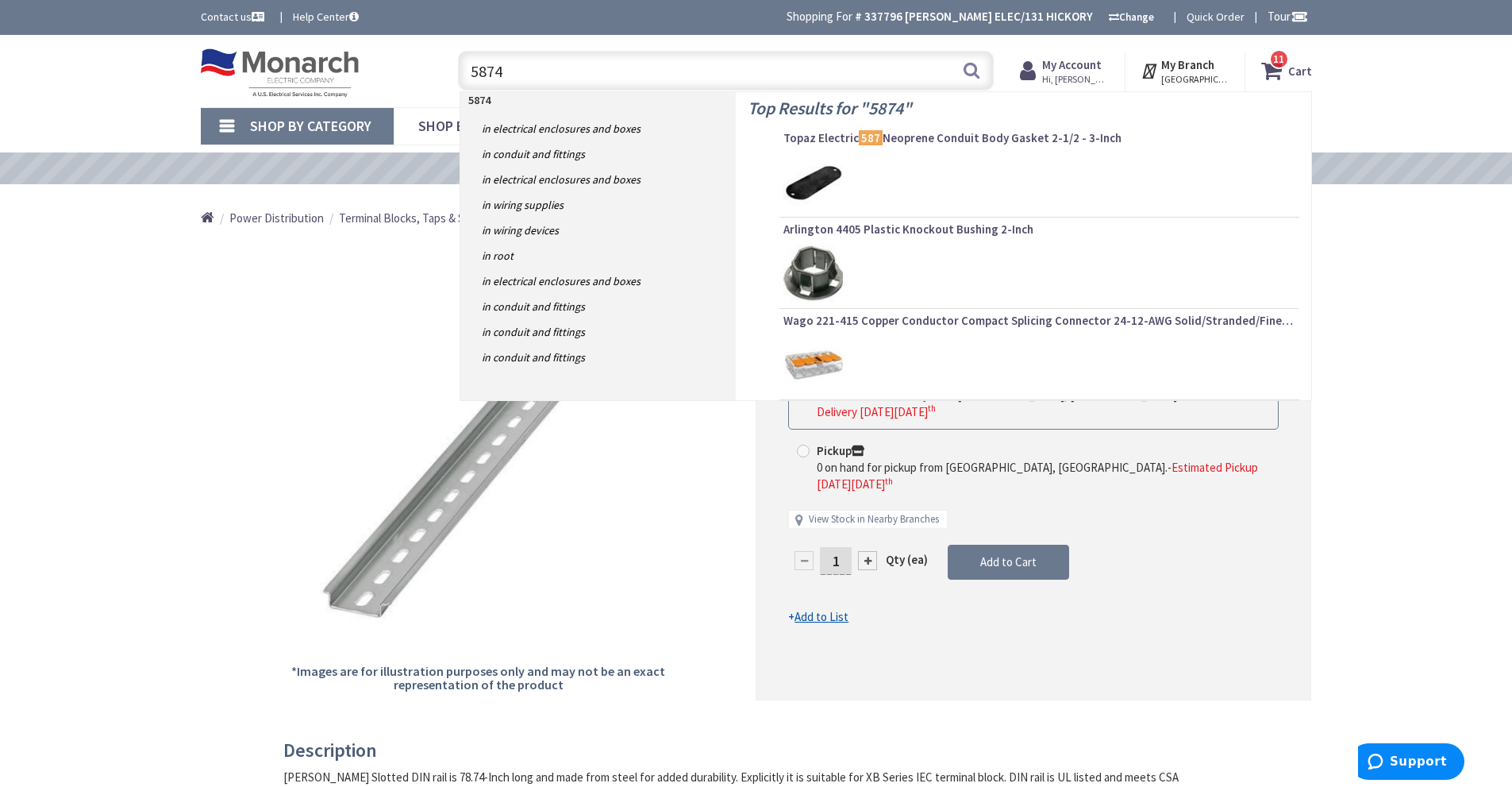
type input "58740"
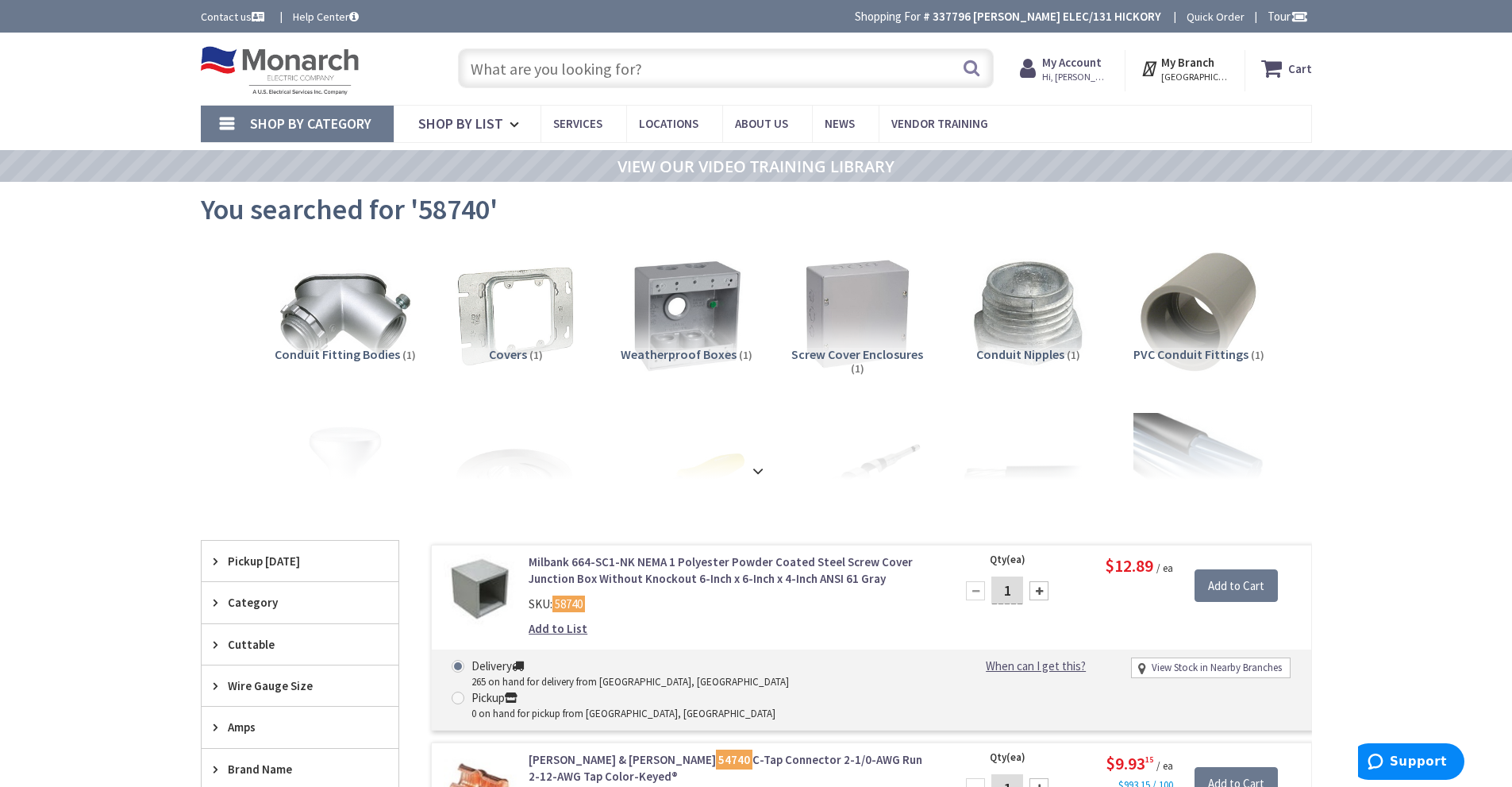
click at [681, 571] on link "Milbank 664-SC1-NK NEMA 1 Polyester Powder Coated Steel Screw Cover Junction Bo…" at bounding box center [730, 570] width 404 height 34
